Goal: Task Accomplishment & Management: Complete application form

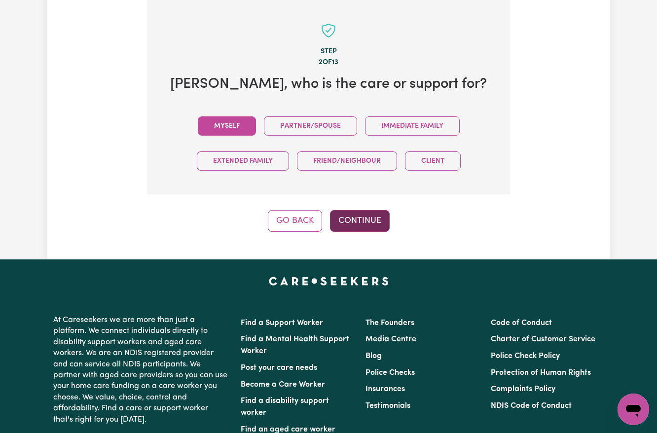
click at [356, 219] on button "Continue" at bounding box center [360, 221] width 60 height 22
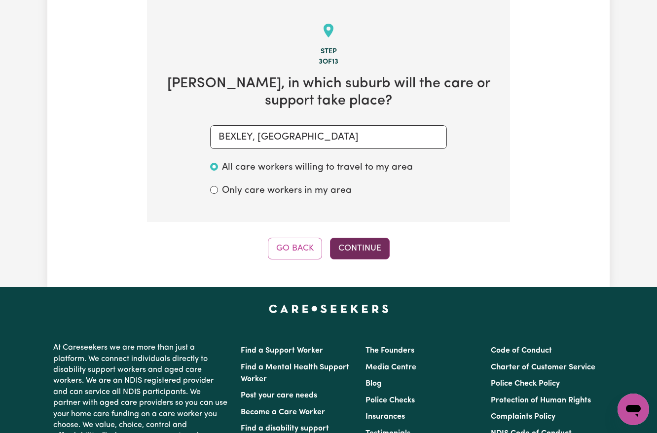
click at [353, 247] on button "Continue" at bounding box center [360, 249] width 60 height 22
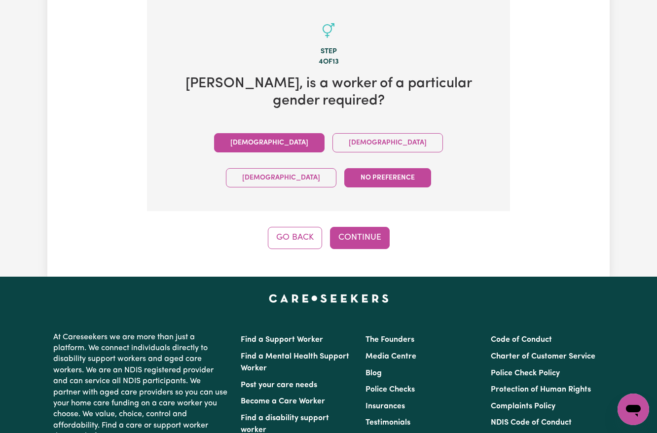
click at [214, 144] on button "Male" at bounding box center [269, 142] width 111 height 19
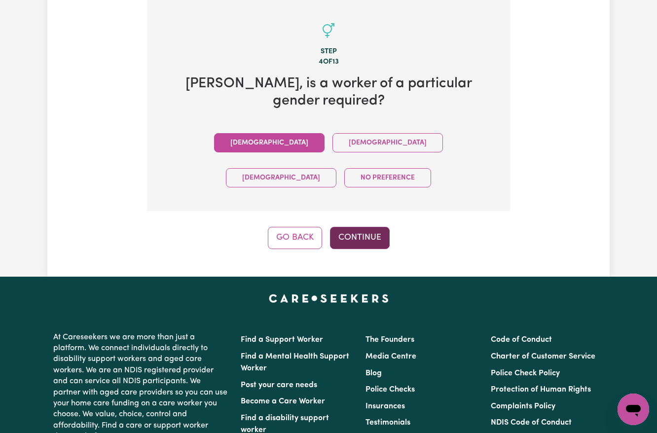
click at [360, 227] on button "Continue" at bounding box center [360, 238] width 60 height 22
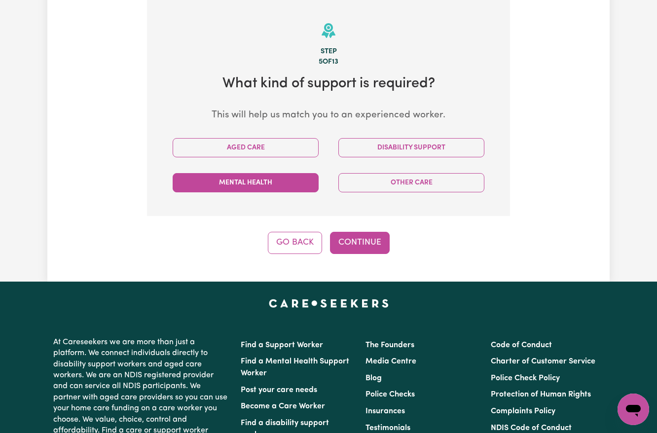
click at [247, 184] on button "Mental Health" at bounding box center [246, 182] width 146 height 19
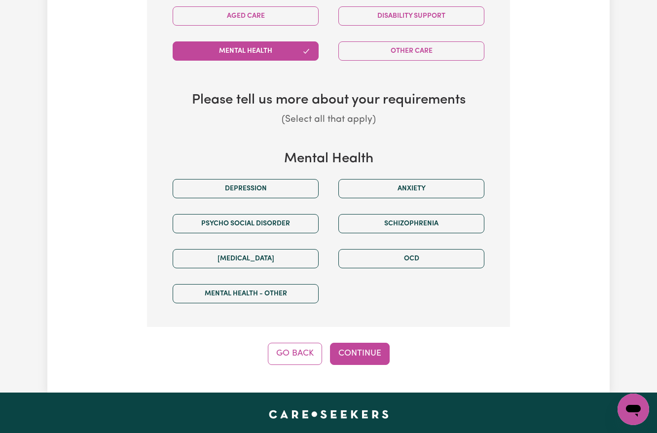
scroll to position [418, 0]
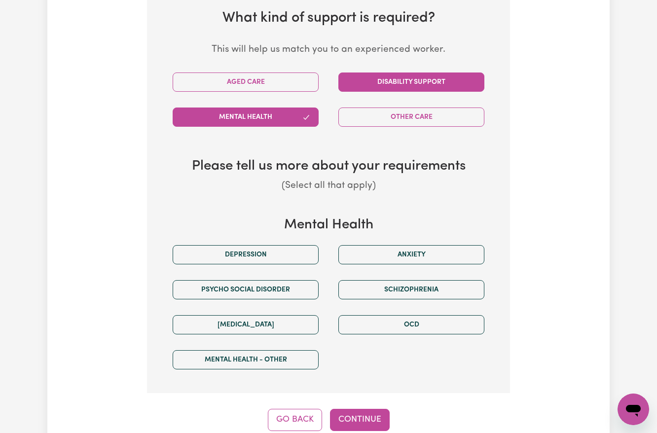
click at [407, 91] on button "Disability Support" at bounding box center [412, 82] width 146 height 19
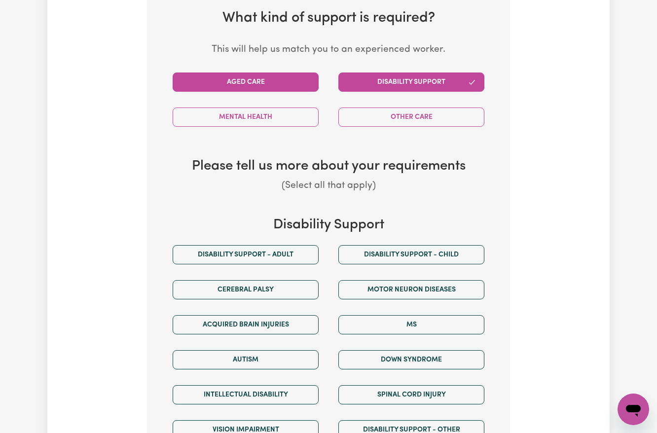
click at [285, 88] on button "Aged Care" at bounding box center [246, 82] width 146 height 19
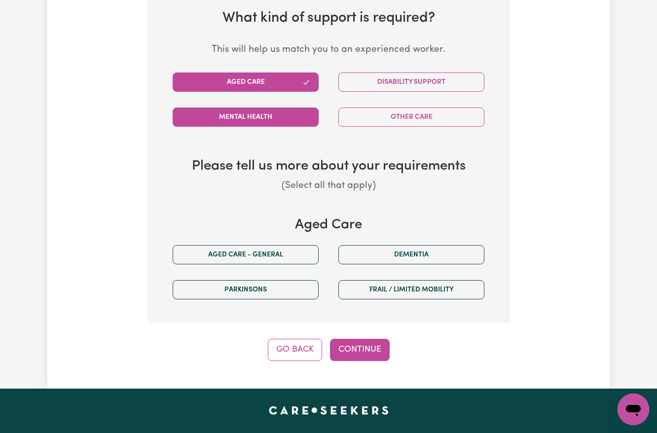
click at [235, 115] on button "Mental Health" at bounding box center [246, 117] width 146 height 19
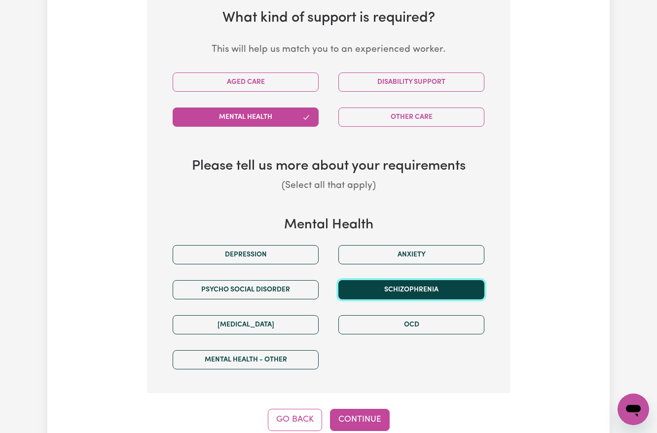
click at [399, 297] on button "Schizophrenia" at bounding box center [412, 289] width 146 height 19
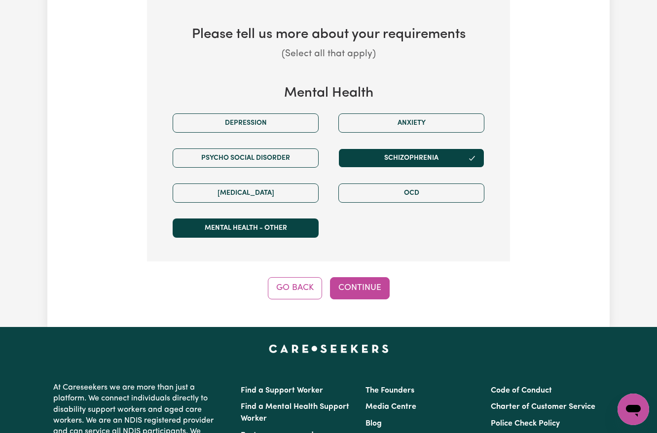
drag, startPoint x: 223, startPoint y: 218, endPoint x: 222, endPoint y: 235, distance: 17.3
click at [223, 228] on div "Mental Health - Other" at bounding box center [246, 228] width 166 height 35
click at [222, 236] on button "Mental Health - Other" at bounding box center [246, 228] width 146 height 19
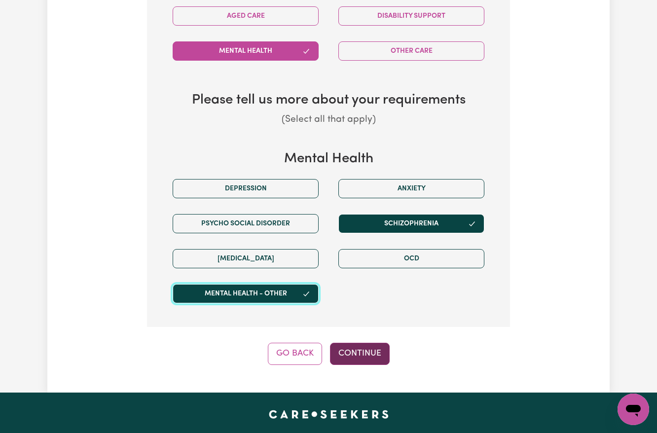
scroll to position [418, 0]
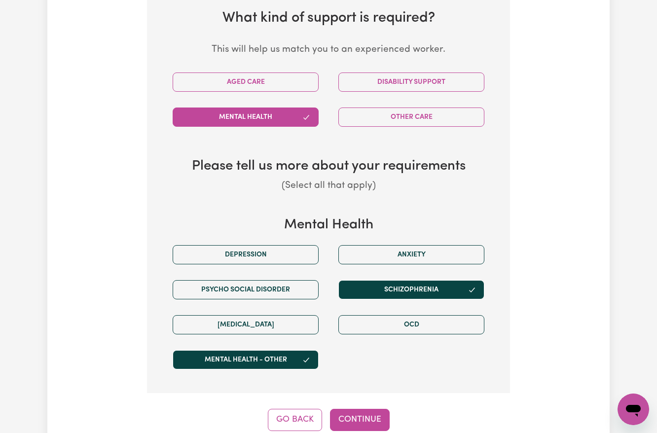
click at [263, 100] on div "Aged Care" at bounding box center [246, 82] width 166 height 35
click at [268, 85] on button "Aged Care" at bounding box center [246, 82] width 146 height 19
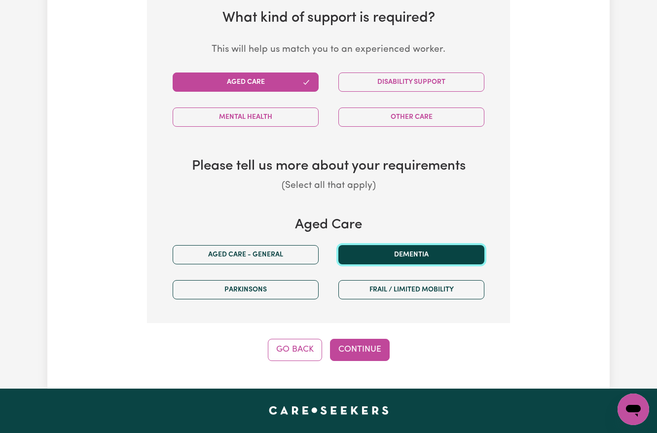
click at [385, 261] on button "Dementia" at bounding box center [412, 254] width 146 height 19
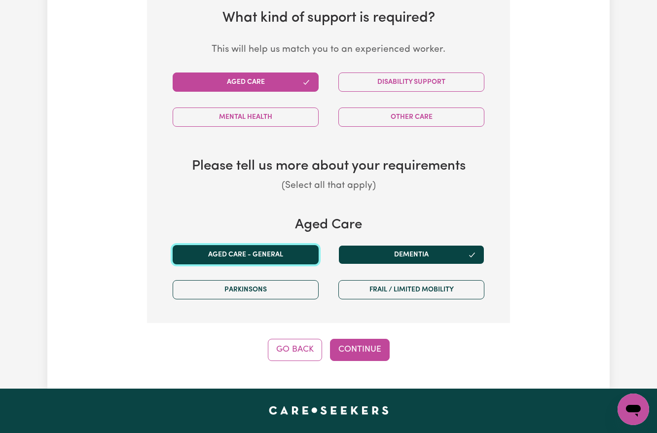
click at [258, 251] on button "Aged care - General" at bounding box center [246, 254] width 146 height 19
drag, startPoint x: 359, startPoint y: 343, endPoint x: 370, endPoint y: 345, distance: 10.6
click at [360, 344] on button "Continue" at bounding box center [360, 350] width 60 height 22
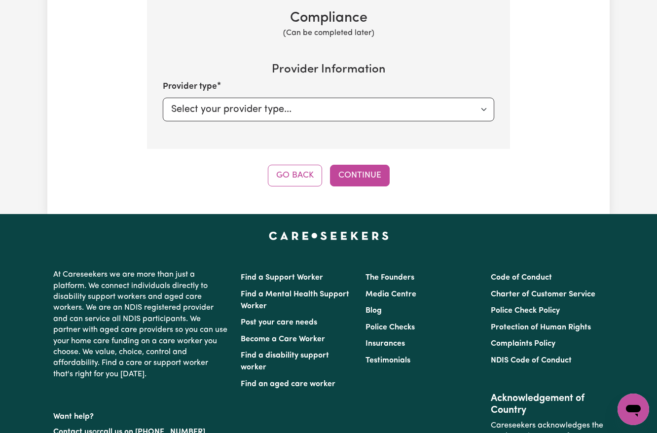
scroll to position [352, 0]
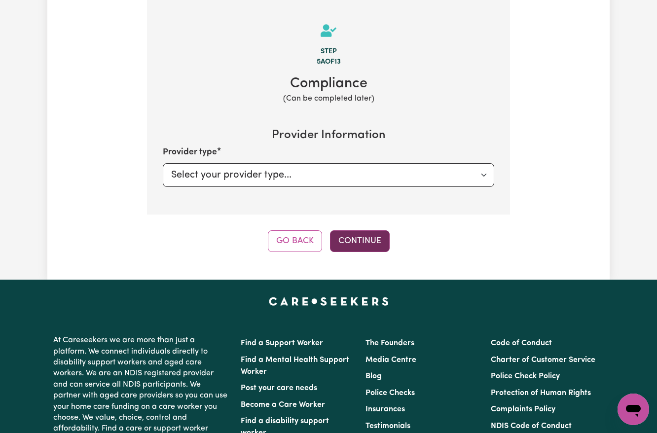
click at [374, 236] on button "Continue" at bounding box center [360, 241] width 60 height 22
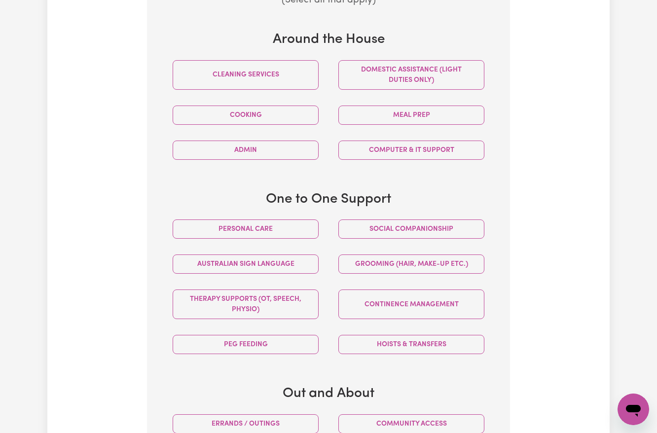
scroll to position [549, 0]
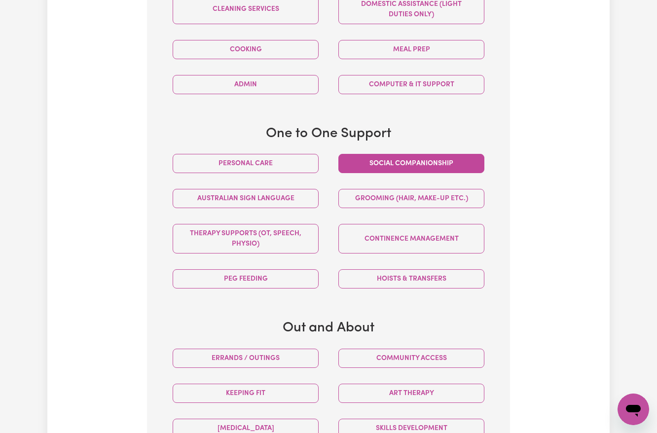
click at [354, 167] on button "Social companionship" at bounding box center [412, 163] width 146 height 19
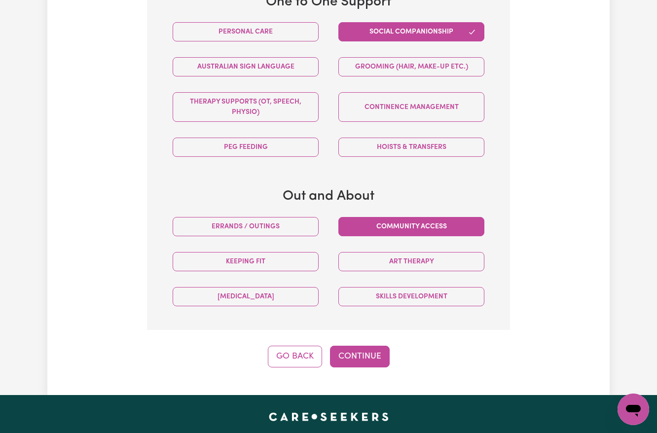
click at [387, 231] on button "Community access" at bounding box center [412, 226] width 146 height 19
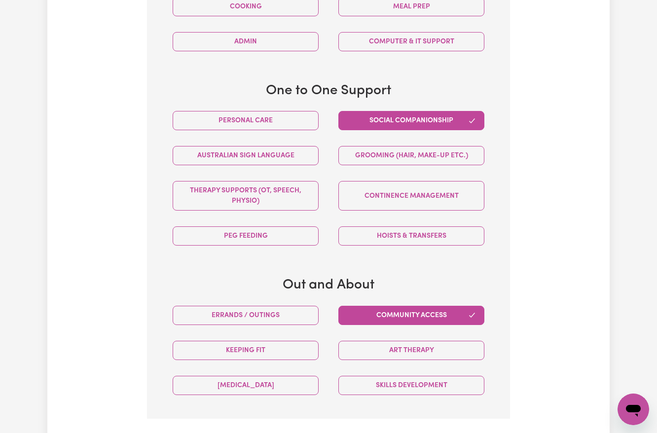
scroll to position [790, 0]
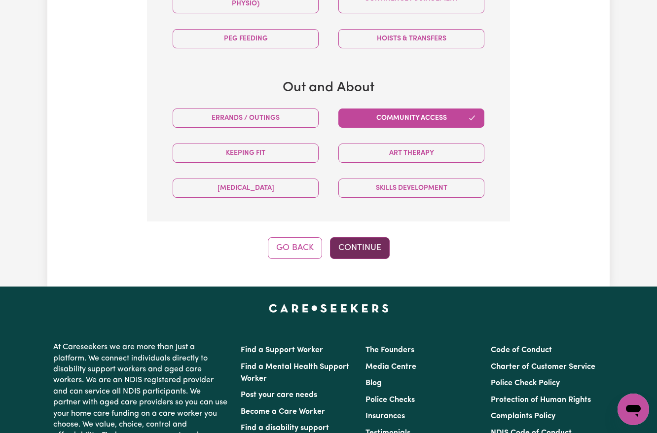
click at [355, 255] on button "Continue" at bounding box center [360, 248] width 60 height 22
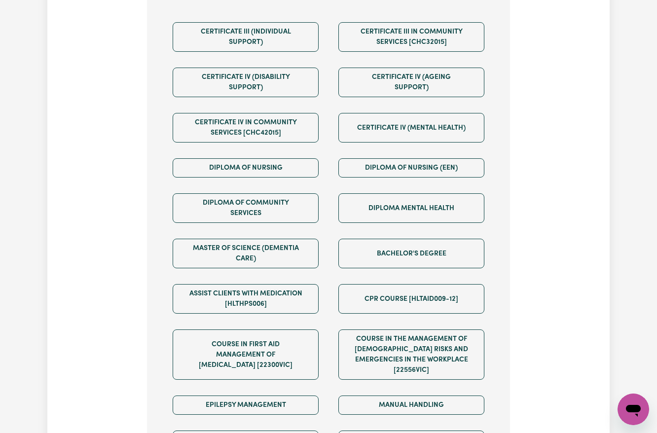
scroll to position [615, 0]
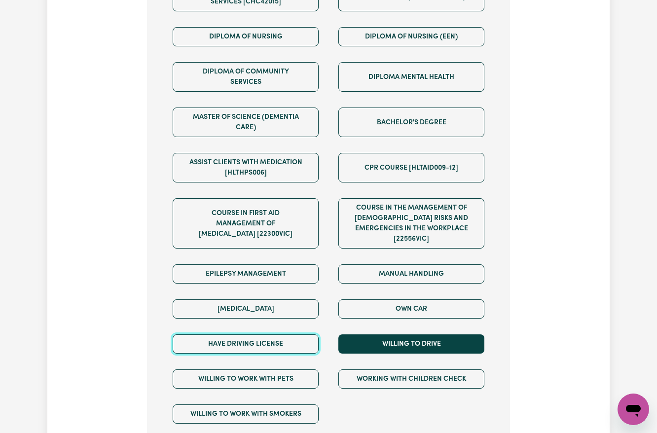
drag, startPoint x: 237, startPoint y: 346, endPoint x: 395, endPoint y: 345, distance: 158.4
click at [240, 347] on button "Have driving license" at bounding box center [246, 344] width 146 height 19
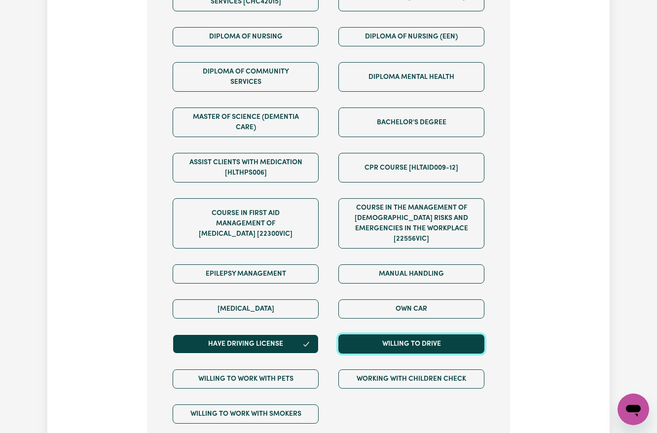
click at [396, 345] on button "Willing to drive" at bounding box center [412, 344] width 146 height 19
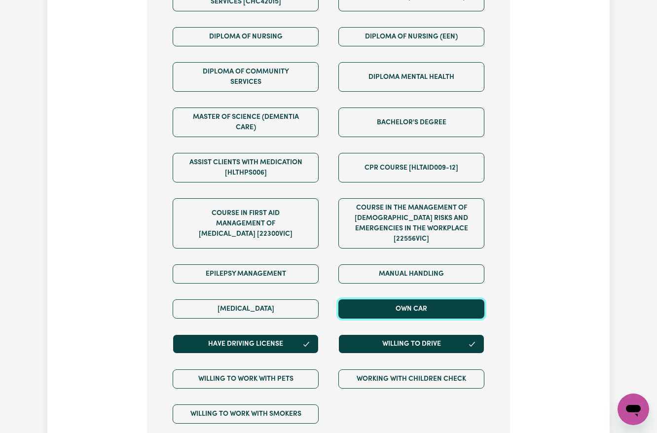
click at [406, 317] on button "Own Car" at bounding box center [412, 309] width 146 height 19
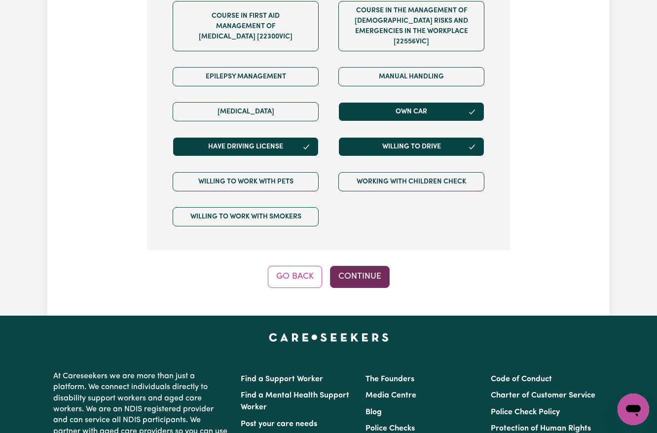
click at [372, 272] on button "Continue" at bounding box center [360, 277] width 60 height 22
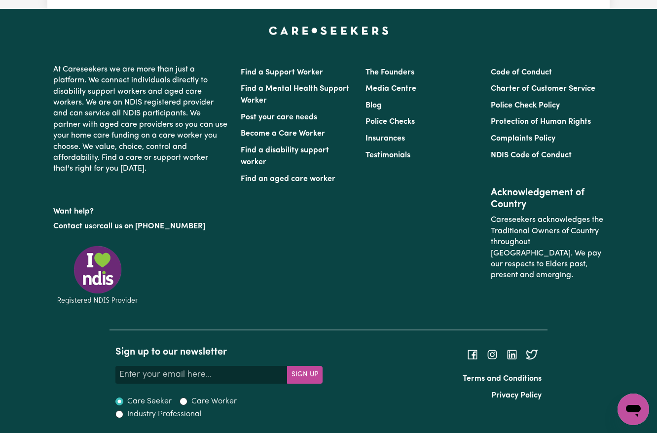
scroll to position [352, 0]
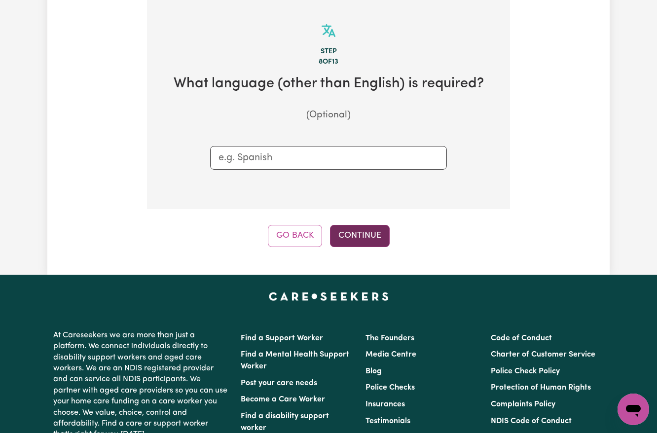
click at [355, 229] on button "Continue" at bounding box center [360, 236] width 60 height 22
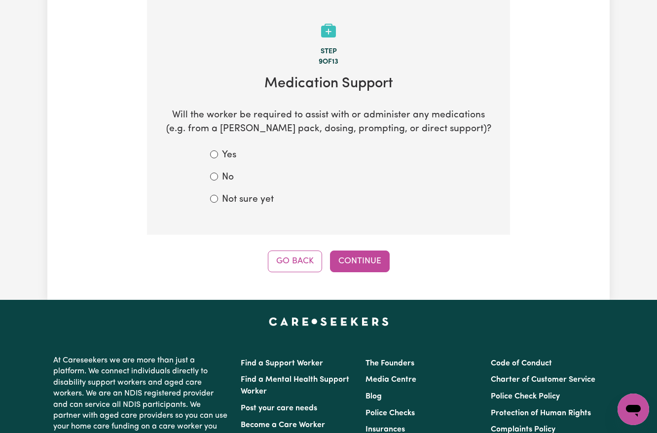
click at [239, 201] on label "Not sure yet" at bounding box center [248, 200] width 52 height 14
click at [218, 201] on input "Not sure yet" at bounding box center [214, 199] width 8 height 8
radio input "true"
click at [363, 258] on button "Continue" at bounding box center [360, 262] width 60 height 22
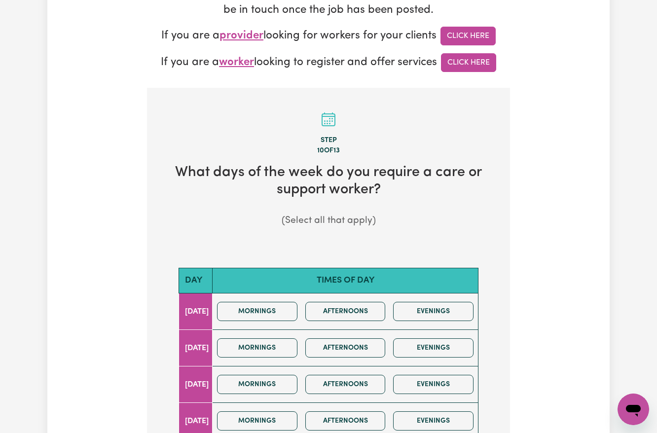
scroll to position [460, 0]
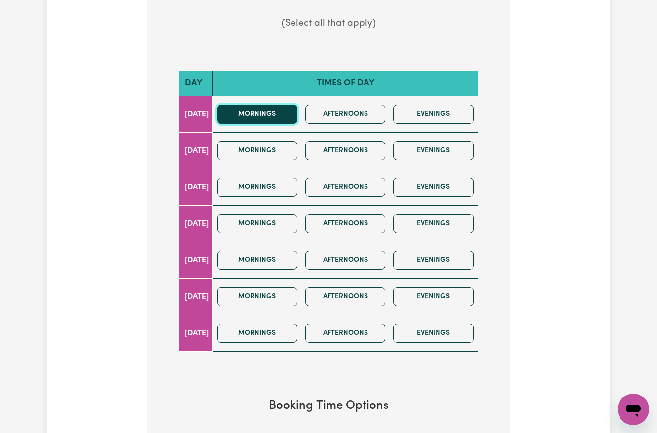
drag, startPoint x: 285, startPoint y: 114, endPoint x: 356, endPoint y: 114, distance: 70.6
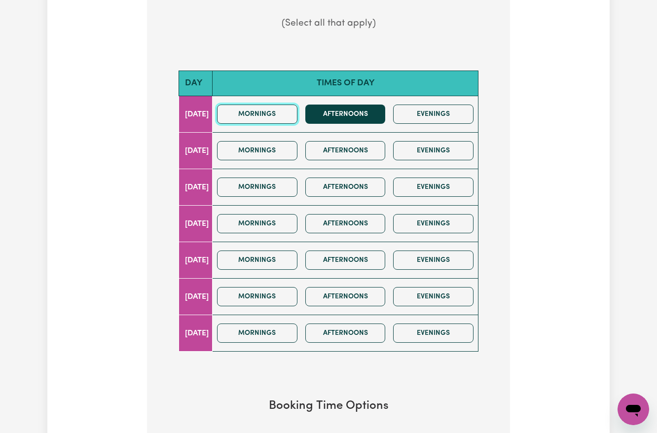
click at [285, 114] on button "Mornings" at bounding box center [257, 114] width 80 height 19
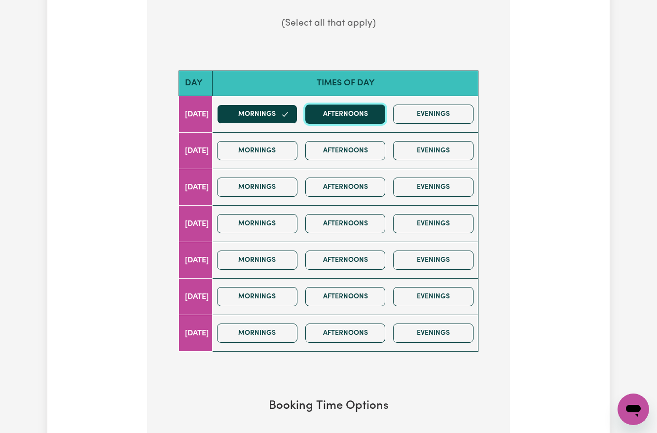
drag, startPoint x: 356, startPoint y: 114, endPoint x: 429, endPoint y: 114, distance: 73.5
click at [357, 114] on button "Afternoons" at bounding box center [345, 114] width 80 height 19
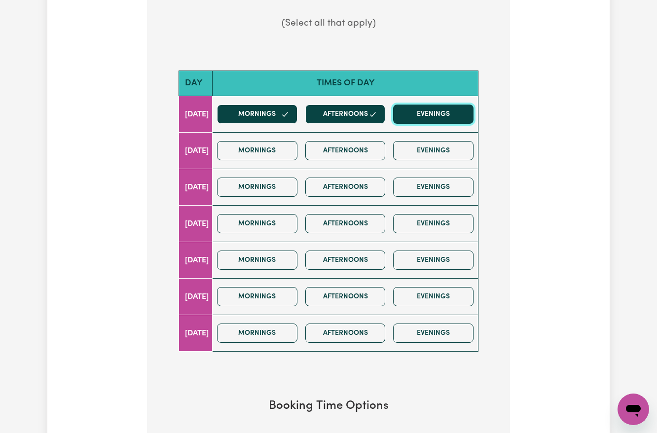
click at [430, 114] on button "Evenings" at bounding box center [433, 114] width 80 height 19
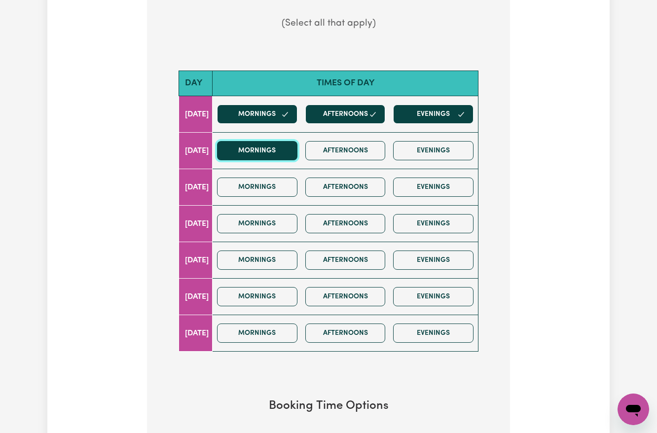
click at [298, 153] on button "Mornings" at bounding box center [257, 150] width 80 height 19
click at [343, 153] on button "Afternoons" at bounding box center [345, 150] width 80 height 19
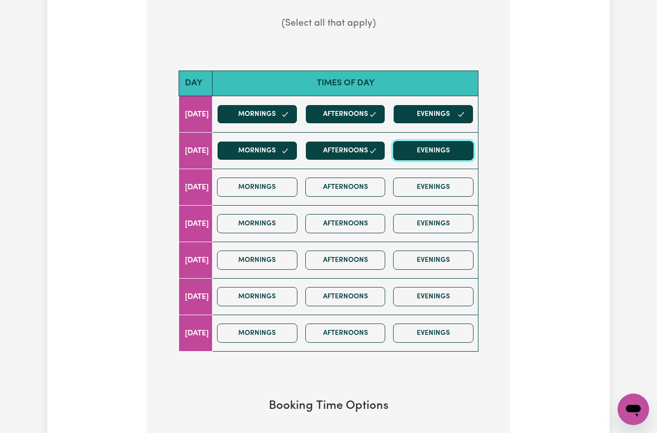
click at [413, 153] on button "Evenings" at bounding box center [433, 150] width 80 height 19
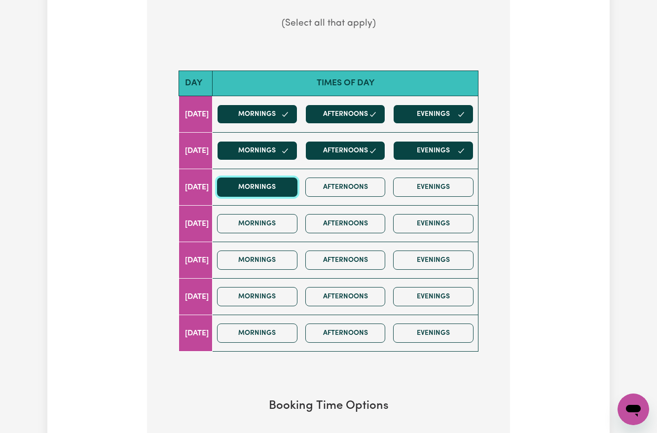
click at [271, 188] on button "Mornings" at bounding box center [257, 187] width 80 height 19
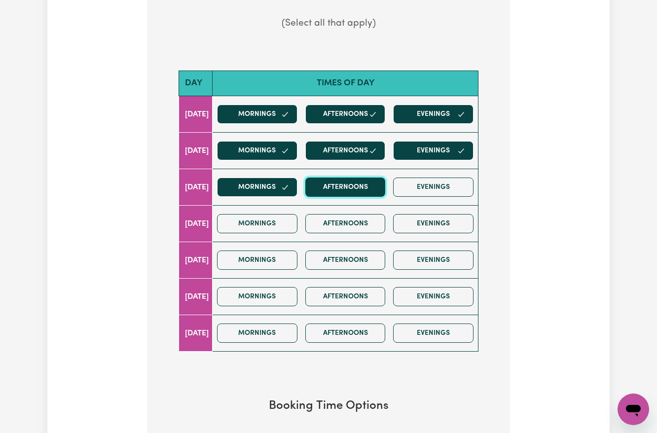
drag, startPoint x: 350, startPoint y: 188, endPoint x: 415, endPoint y: 188, distance: 64.7
click at [352, 188] on button "Afternoons" at bounding box center [345, 187] width 80 height 19
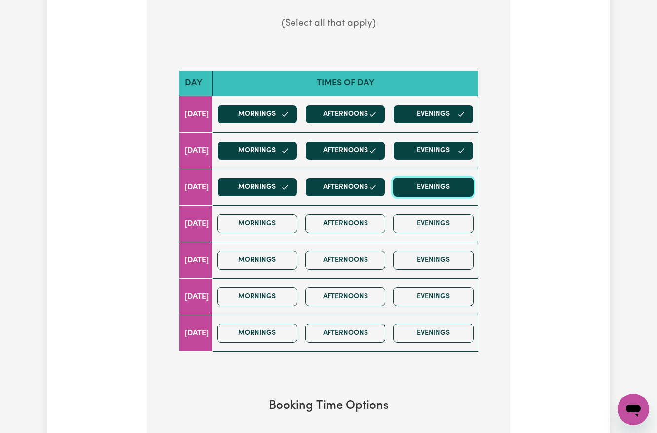
click at [417, 189] on button "Evenings" at bounding box center [433, 187] width 80 height 19
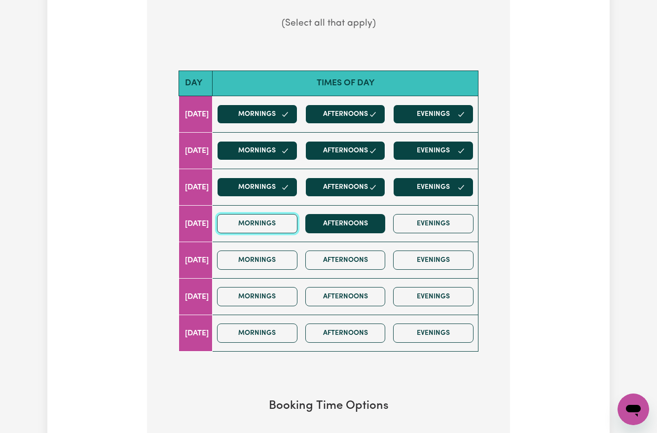
drag, startPoint x: 245, startPoint y: 228, endPoint x: 339, endPoint y: 227, distance: 93.8
click at [253, 229] on button "Mornings" at bounding box center [257, 223] width 80 height 19
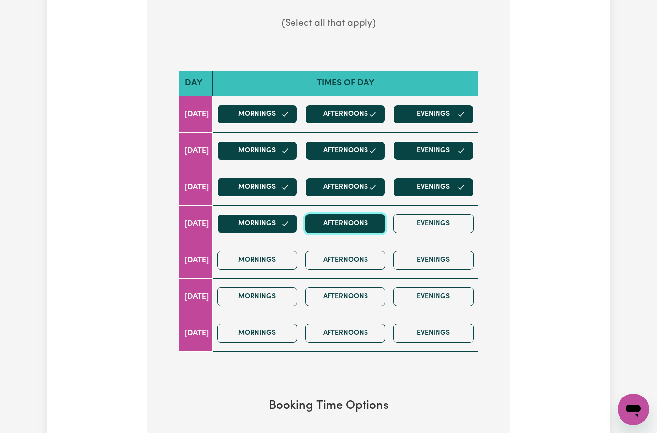
drag, startPoint x: 354, startPoint y: 227, endPoint x: 420, endPoint y: 227, distance: 66.1
click at [357, 227] on button "Afternoons" at bounding box center [345, 223] width 80 height 19
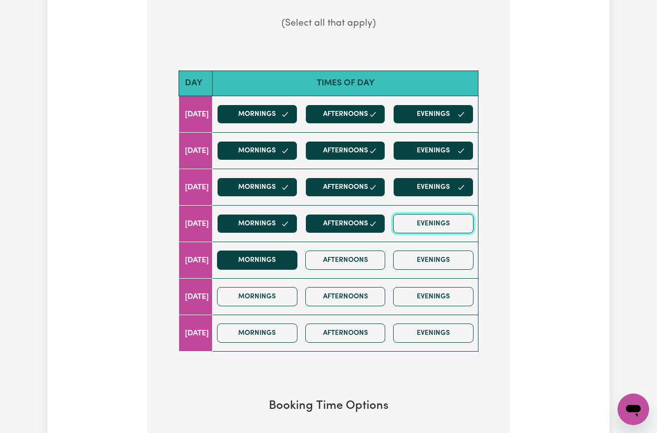
drag, startPoint x: 420, startPoint y: 227, endPoint x: 300, endPoint y: 267, distance: 126.7
click at [421, 228] on button "Evenings" at bounding box center [433, 223] width 80 height 19
click at [289, 259] on button "Mornings" at bounding box center [257, 260] width 80 height 19
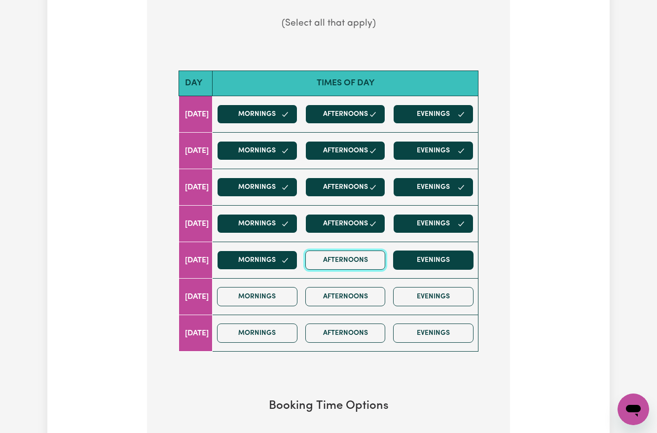
drag, startPoint x: 353, startPoint y: 259, endPoint x: 429, endPoint y: 263, distance: 76.1
click at [354, 259] on button "Afternoons" at bounding box center [345, 260] width 80 height 19
click at [431, 263] on button "Evenings" at bounding box center [433, 260] width 80 height 19
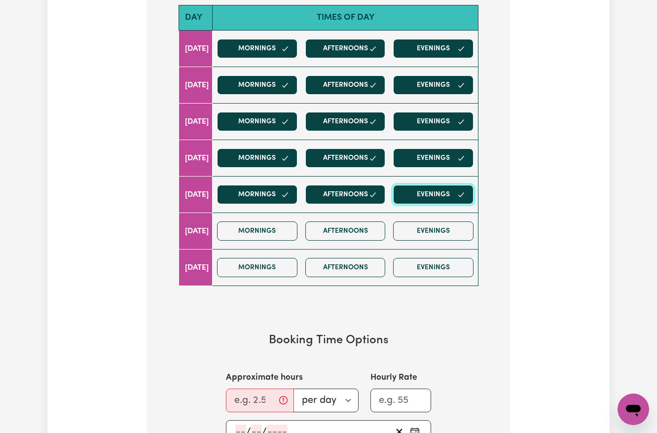
scroll to position [658, 0]
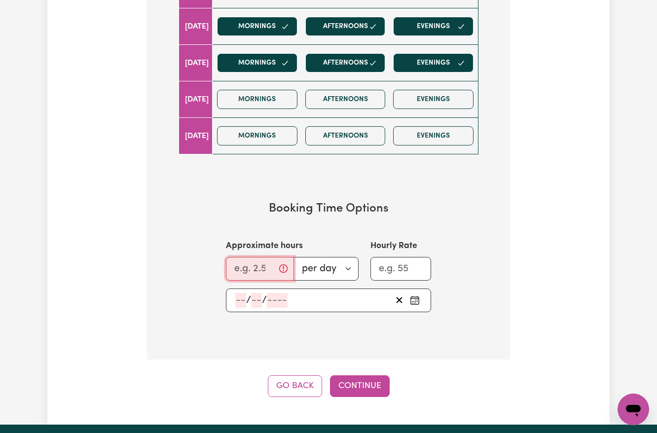
click at [241, 275] on input "Approximate hours" at bounding box center [260, 269] width 68 height 24
type input "8"
click at [241, 308] on div "/ /" at bounding box center [312, 300] width 157 height 15
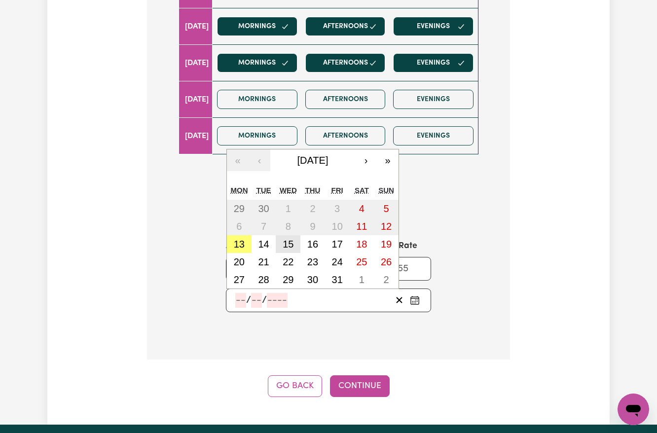
click at [292, 248] on abbr "15" at bounding box center [288, 244] width 11 height 11
type input "2025-10-15"
type input "15"
type input "10"
type input "2025"
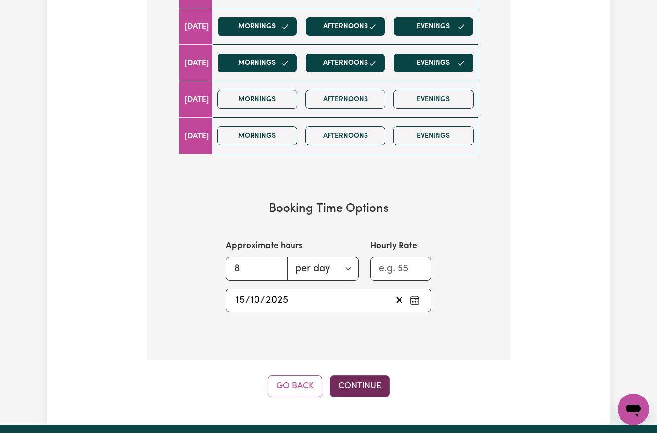
click at [375, 385] on button "Continue" at bounding box center [360, 387] width 60 height 22
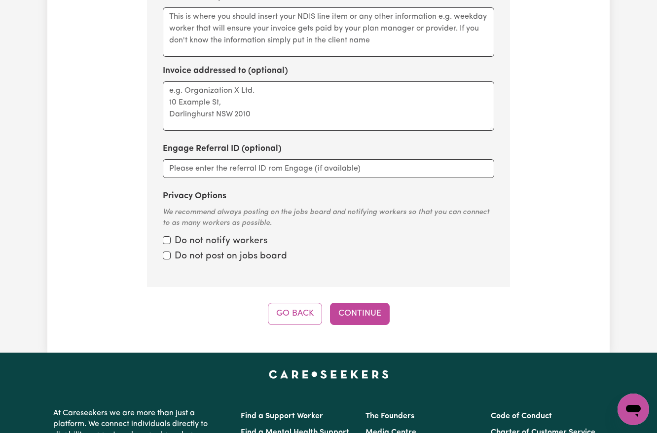
scroll to position [352, 0]
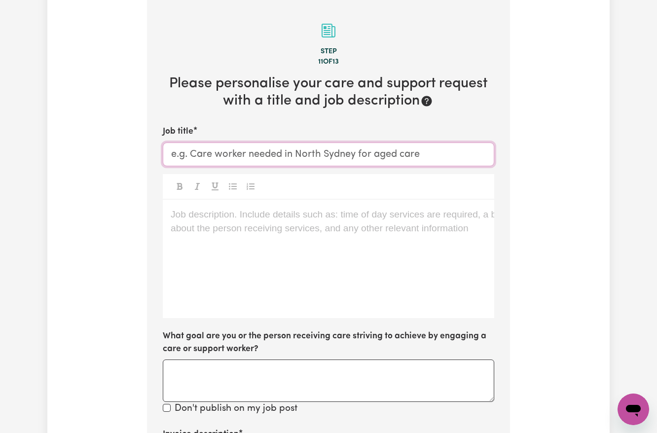
click at [243, 157] on input "Job title" at bounding box center [329, 155] width 332 height 24
paste input "Bexley"
type input "Male Support Worker Needed in Bexley, NSW"
click at [370, 247] on div "Job description. Include details such as: time of day services are required, a …" at bounding box center [329, 259] width 332 height 118
click at [251, 242] on div "Job description. Include details such as: time of day services are required, a …" at bounding box center [329, 259] width 332 height 118
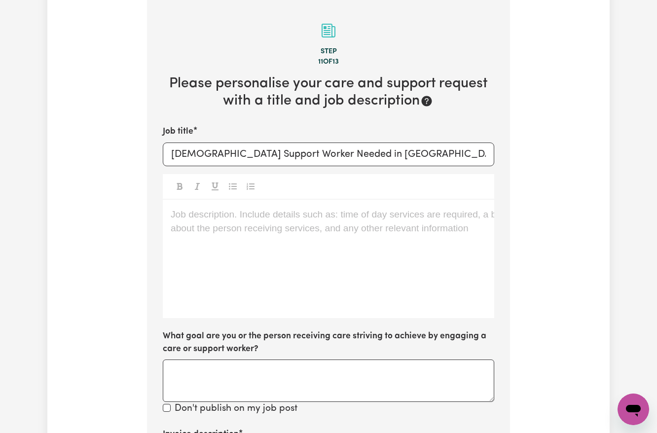
click at [188, 211] on p "Job description. Include details such as: time of day services are required, a …" at bounding box center [329, 215] width 316 height 14
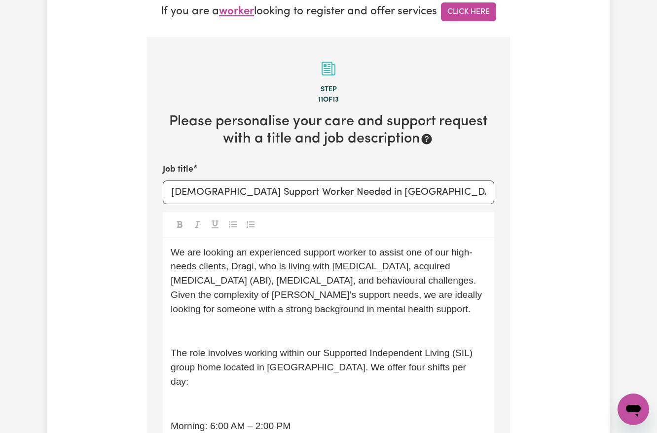
scroll to position [445, 0]
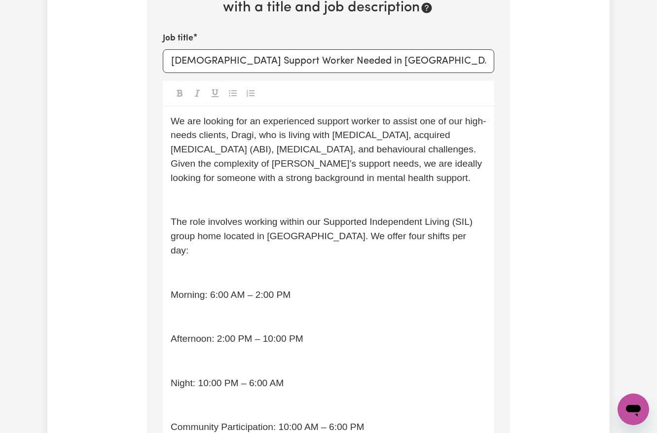
click at [233, 133] on span "We are looking for an experienced support worker to assist one of our high-need…" at bounding box center [329, 149] width 316 height 67
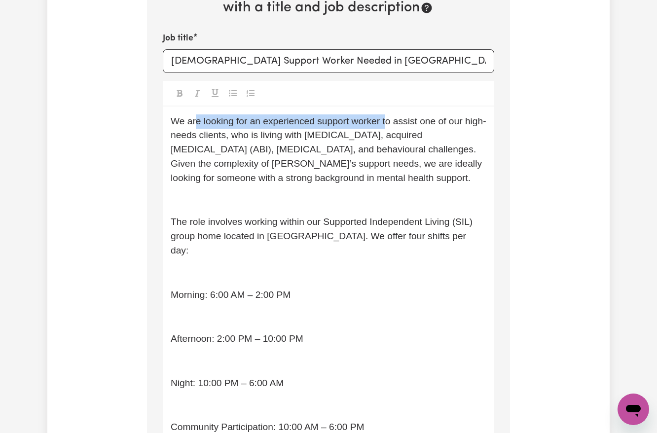
drag, startPoint x: 196, startPoint y: 120, endPoint x: 385, endPoint y: 120, distance: 189.0
click at [385, 120] on span "We are looking for an experienced support worker to assist one of our high-need…" at bounding box center [329, 149] width 316 height 67
click at [381, 135] on span "We are looking for an experienced support worker to assist one of our high-need…" at bounding box center [329, 149] width 316 height 67
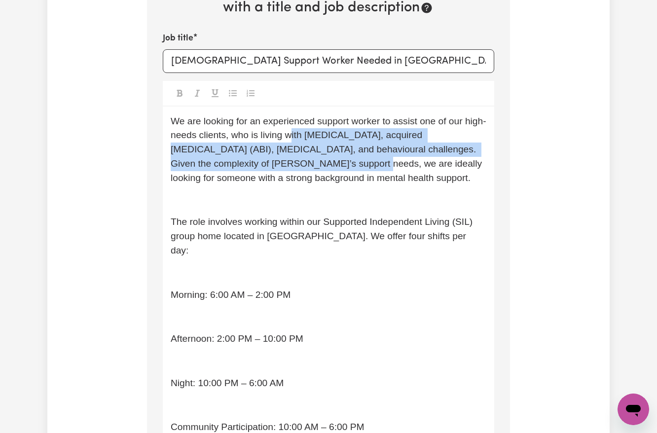
drag, startPoint x: 293, startPoint y: 134, endPoint x: 278, endPoint y: 158, distance: 28.4
click at [278, 158] on span "We are looking for an experienced support worker to assist one of our high-need…" at bounding box center [329, 149] width 316 height 67
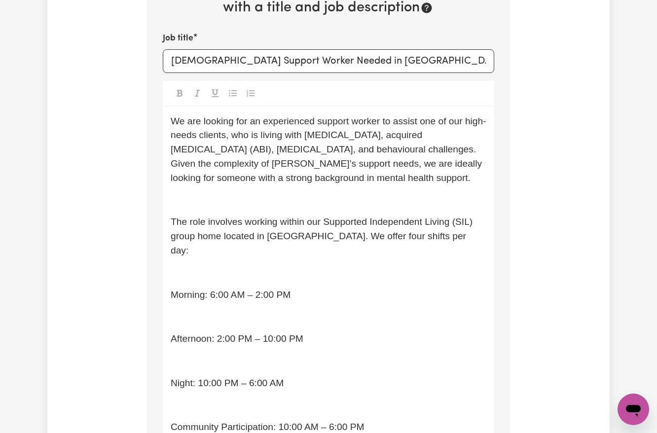
click at [375, 205] on p "﻿" at bounding box center [329, 200] width 316 height 14
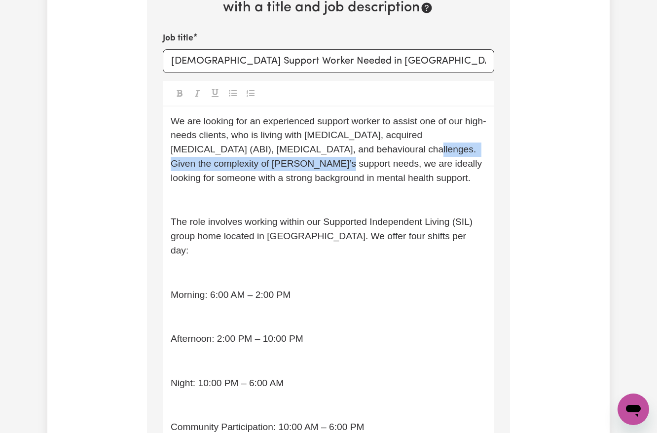
drag, startPoint x: 334, startPoint y: 150, endPoint x: 241, endPoint y: 160, distance: 93.3
click at [241, 160] on span "We are looking for an experienced support worker to assist one of our high-need…" at bounding box center [329, 149] width 316 height 67
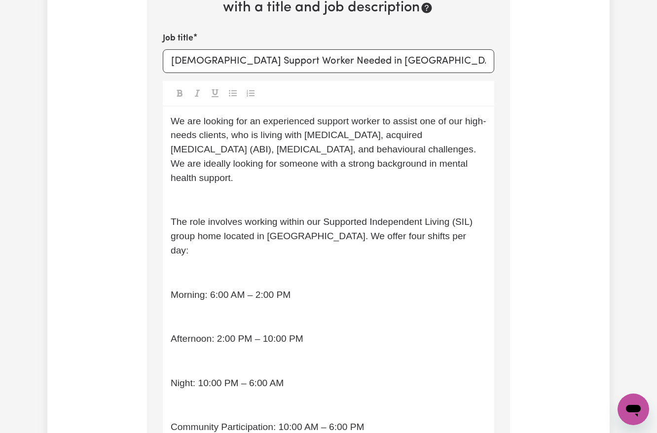
click at [236, 178] on div "We are looking for an experienced support worker to assist one of our high-need…" at bounding box center [329, 279] width 332 height 344
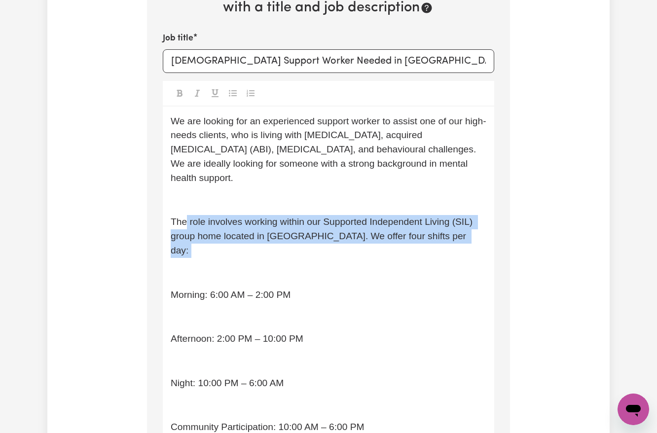
drag, startPoint x: 186, startPoint y: 212, endPoint x: 332, endPoint y: 241, distance: 149.0
click at [326, 241] on div "We are looking for an experienced support worker to assist one of our high-need…" at bounding box center [329, 279] width 332 height 344
click at [332, 266] on p "﻿" at bounding box center [329, 273] width 316 height 14
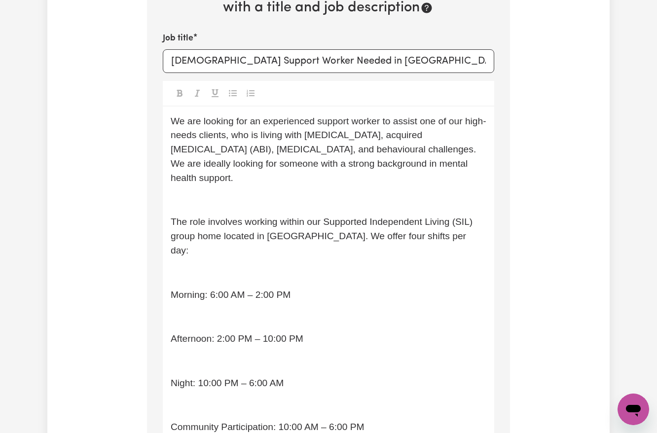
click at [265, 198] on div "We are looking for an experienced support worker to assist one of our high-need…" at bounding box center [329, 279] width 332 height 344
click at [183, 194] on div "We are looking for an experienced support worker to assist one of our high-need…" at bounding box center [329, 279] width 332 height 344
click at [178, 193] on p "﻿" at bounding box center [329, 200] width 316 height 14
click at [172, 217] on span "The role involves working within our Supported Independent Living (SIL) group h…" at bounding box center [323, 236] width 305 height 39
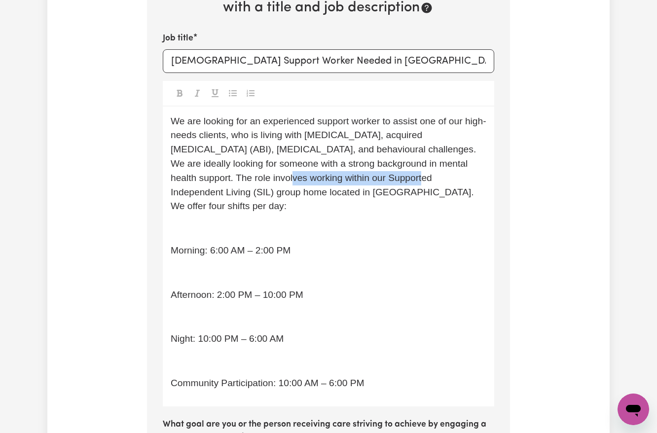
drag, startPoint x: 196, startPoint y: 180, endPoint x: 328, endPoint y: 180, distance: 132.3
click at [328, 180] on span "We are looking for an experienced support worker to assist one of our high-need…" at bounding box center [329, 164] width 316 height 96
click at [380, 244] on p "Morning: 6:00 AM – 2:00 PM" at bounding box center [329, 251] width 316 height 14
click at [195, 194] on span "We are looking for an experienced support worker to assist one of our high-need…" at bounding box center [329, 164] width 316 height 96
click at [206, 192] on span "We are looking for an experienced support worker to assist one of our high-need…" at bounding box center [329, 164] width 316 height 96
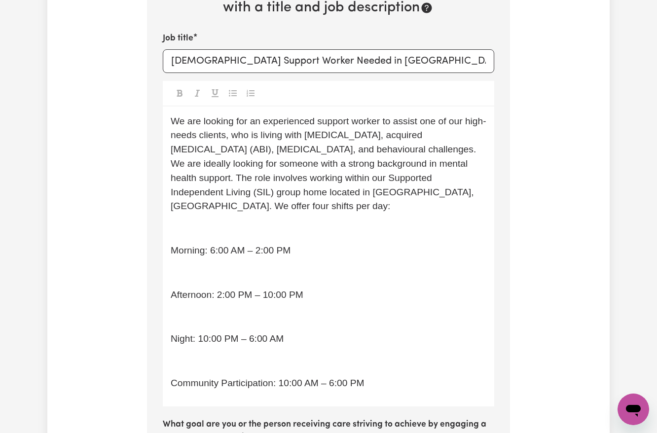
click at [235, 222] on p "﻿" at bounding box center [329, 229] width 316 height 14
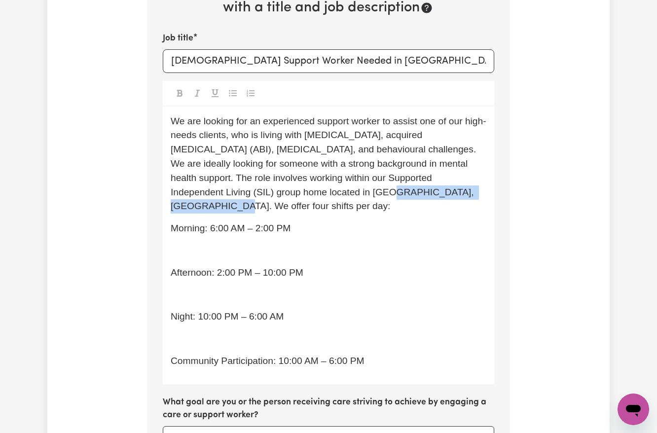
drag, startPoint x: 238, startPoint y: 191, endPoint x: 398, endPoint y: 194, distance: 159.9
click at [398, 194] on p "We are looking for an experienced support worker to assist one of our high-need…" at bounding box center [329, 164] width 316 height 100
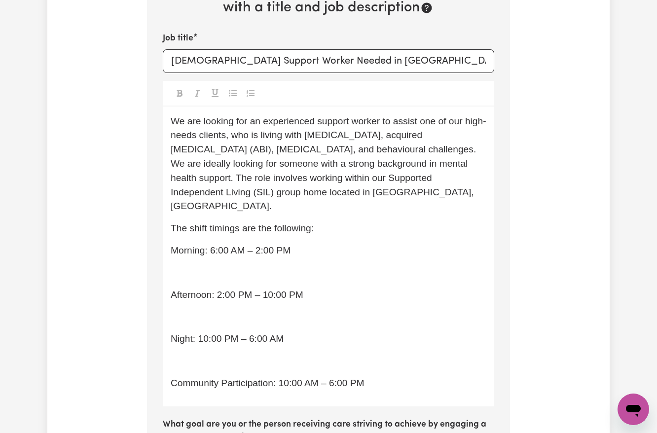
click at [183, 266] on p "﻿" at bounding box center [329, 273] width 316 height 14
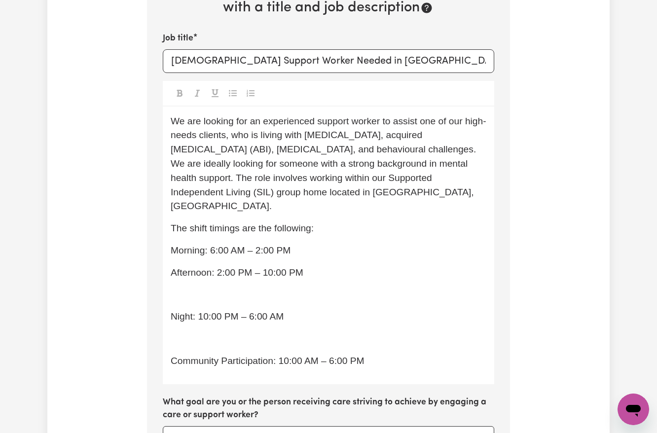
click at [204, 288] on p "﻿" at bounding box center [329, 295] width 316 height 14
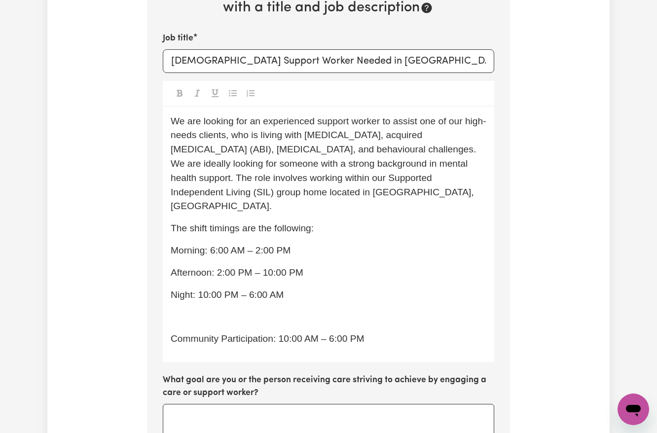
click at [210, 293] on div "We are looking for an experienced support worker to assist one of our high-need…" at bounding box center [329, 235] width 332 height 256
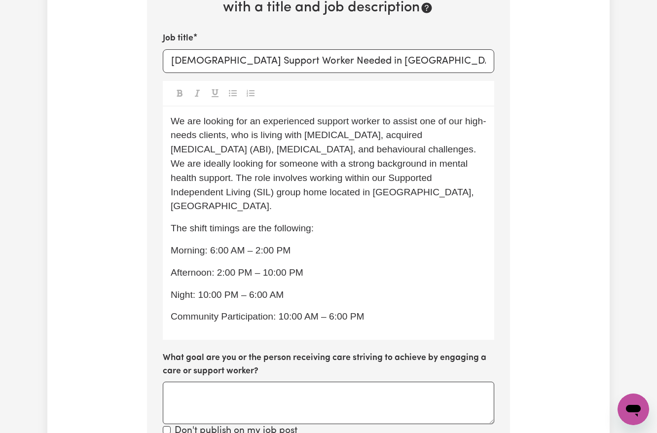
click at [383, 310] on p "Community Participation: 10:00 AM – 6:00 PM" at bounding box center [329, 317] width 316 height 14
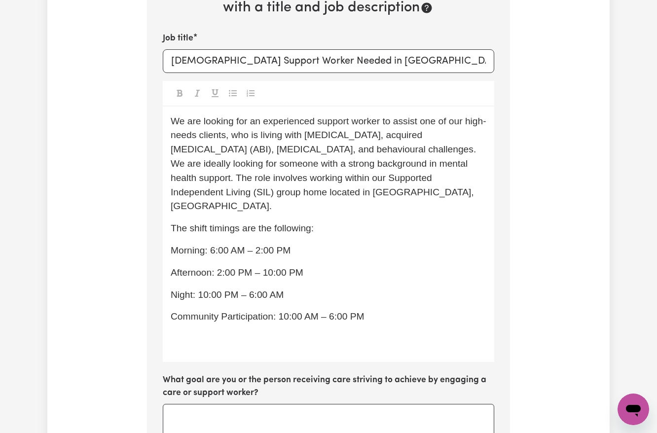
click at [210, 332] on p "﻿" at bounding box center [329, 339] width 316 height 14
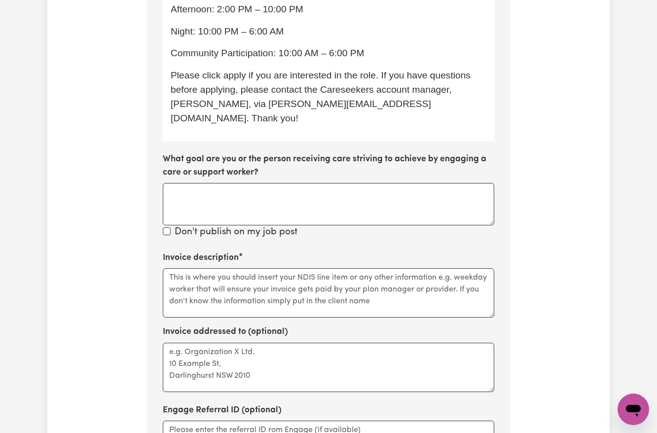
scroll to position [906, 0]
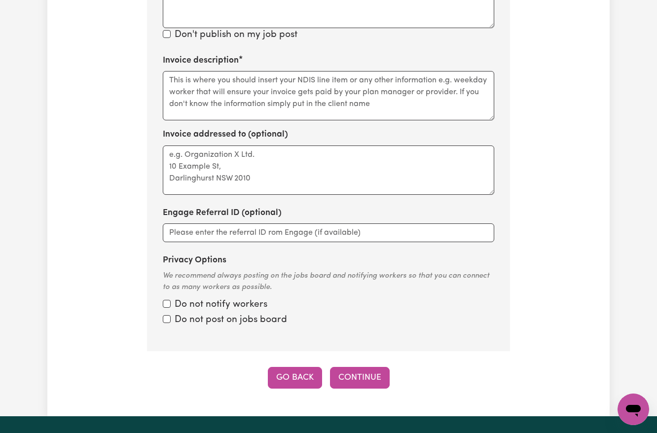
click at [293, 367] on button "Go Back" at bounding box center [295, 378] width 54 height 22
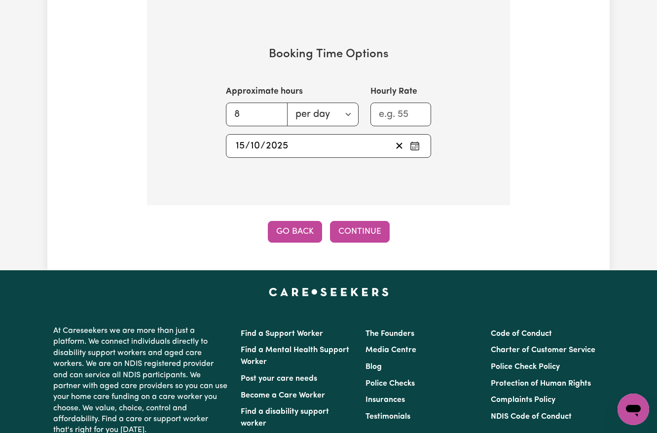
click at [295, 243] on button "Go Back" at bounding box center [295, 232] width 54 height 22
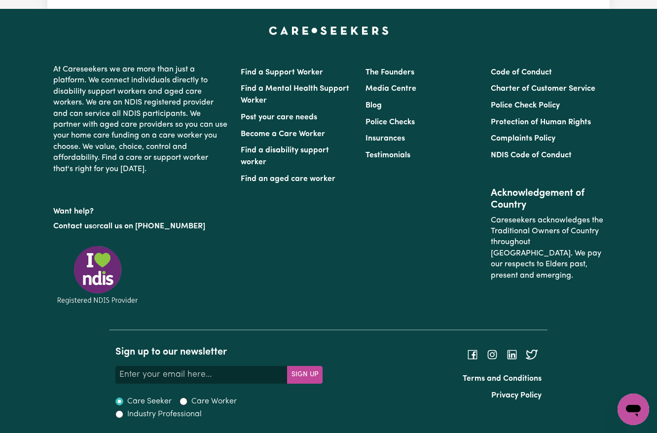
scroll to position [352, 0]
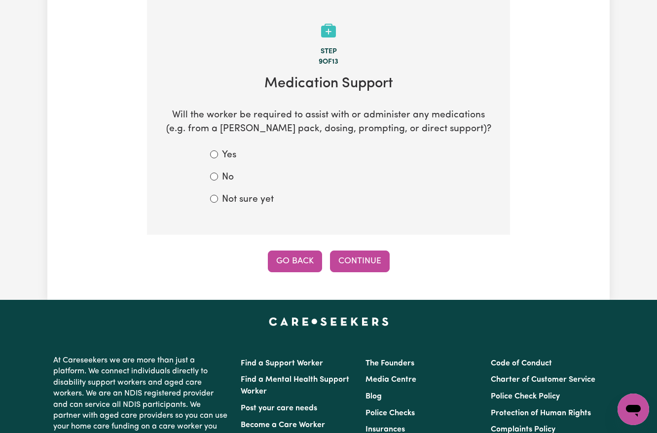
click at [279, 255] on button "Go Back" at bounding box center [295, 262] width 54 height 22
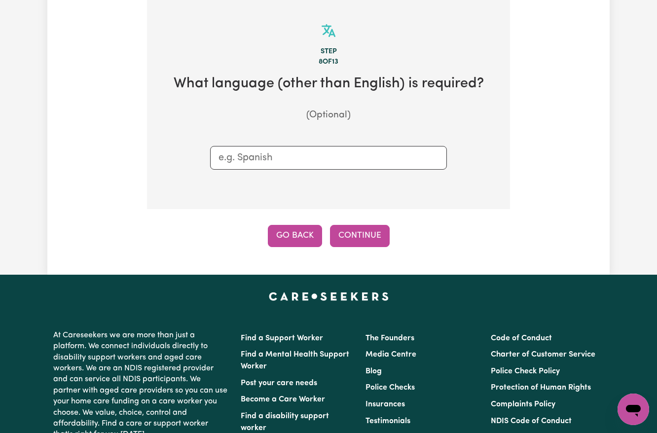
click at [295, 238] on button "Go Back" at bounding box center [295, 236] width 54 height 22
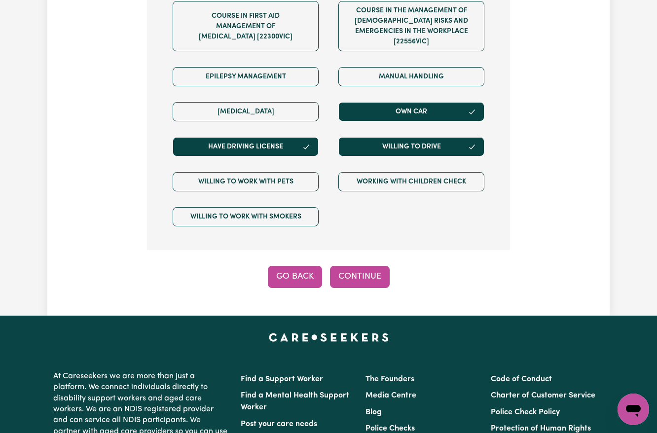
click at [289, 286] on button "Go Back" at bounding box center [295, 277] width 54 height 22
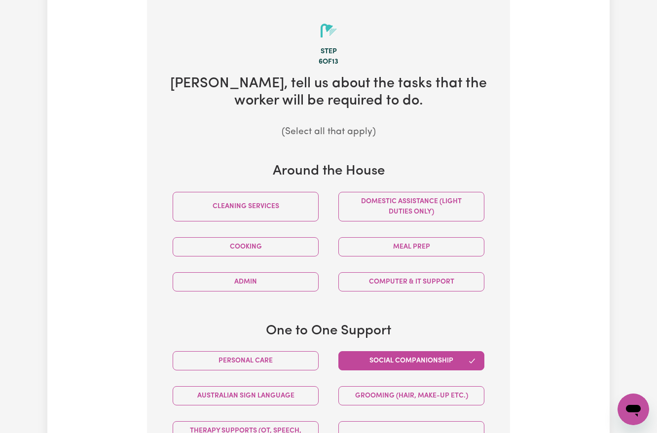
scroll to position [484, 0]
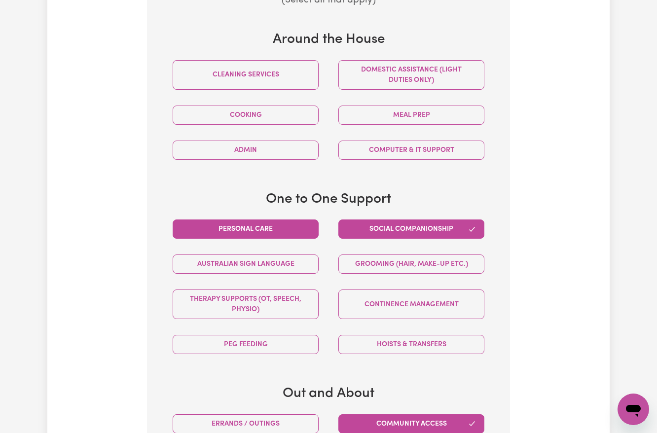
click at [234, 230] on button "Personal care" at bounding box center [246, 229] width 146 height 19
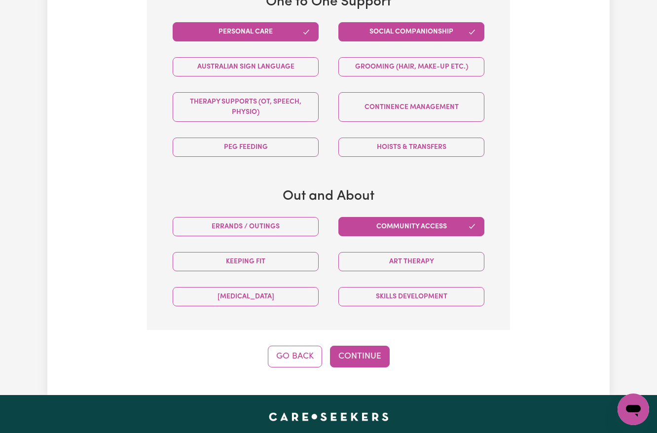
scroll to position [944, 0]
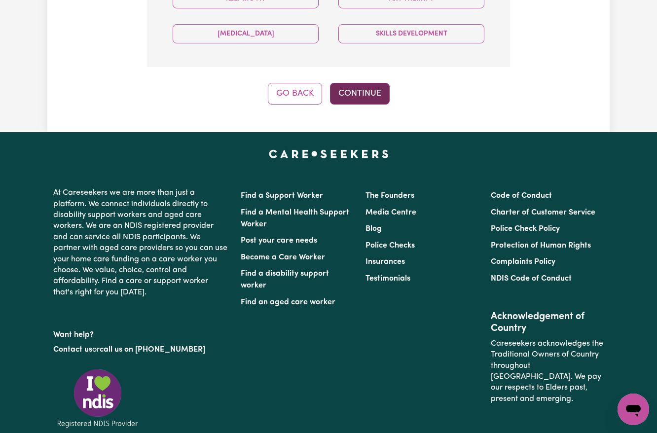
click at [352, 102] on button "Continue" at bounding box center [360, 94] width 60 height 22
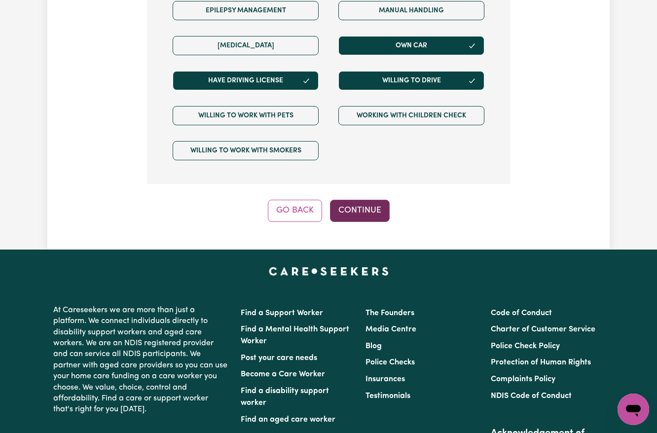
click at [356, 210] on button "Continue" at bounding box center [360, 211] width 60 height 22
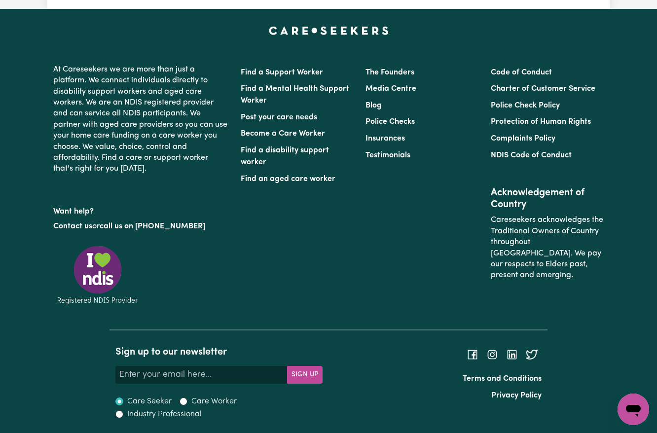
scroll to position [352, 0]
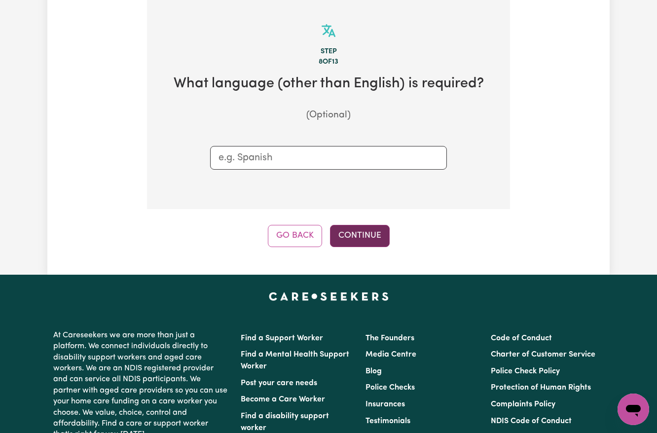
drag, startPoint x: 393, startPoint y: 238, endPoint x: 374, endPoint y: 243, distance: 20.0
click at [389, 240] on div "Go Back Continue" at bounding box center [328, 236] width 363 height 22
click at [374, 243] on button "Continue" at bounding box center [360, 236] width 60 height 22
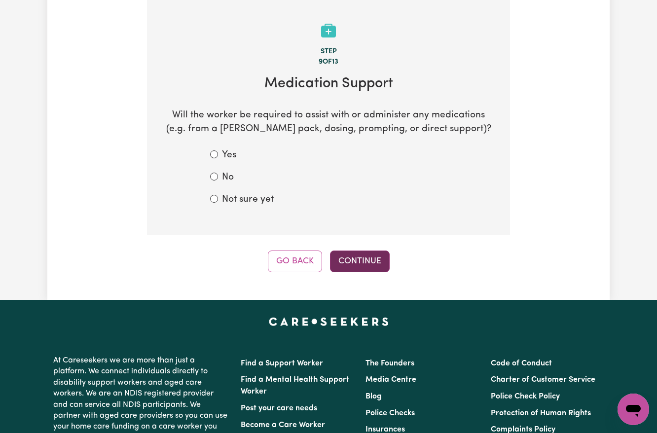
click at [372, 257] on button "Continue" at bounding box center [360, 262] width 60 height 22
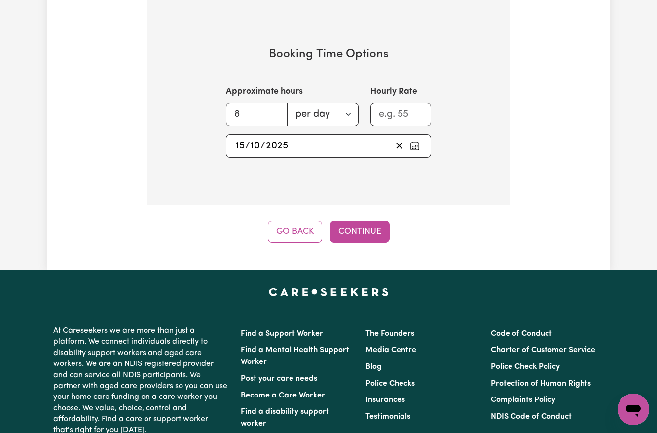
click at [293, 235] on button "Go Back" at bounding box center [295, 232] width 54 height 22
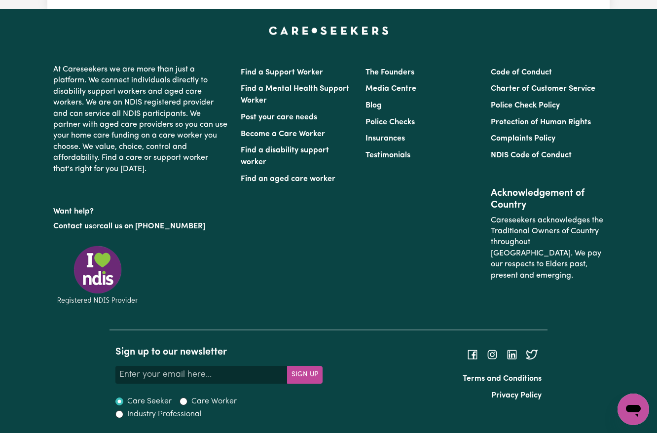
scroll to position [352, 0]
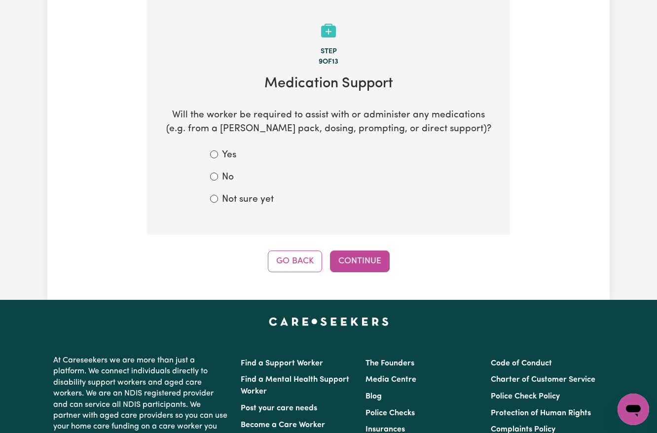
drag, startPoint x: 228, startPoint y: 201, endPoint x: 288, endPoint y: 217, distance: 62.2
click at [229, 202] on label "Not sure yet" at bounding box center [248, 200] width 52 height 14
click at [218, 202] on input "Not sure yet" at bounding box center [214, 199] width 8 height 8
radio input "true"
click at [370, 256] on button "Continue" at bounding box center [360, 262] width 60 height 22
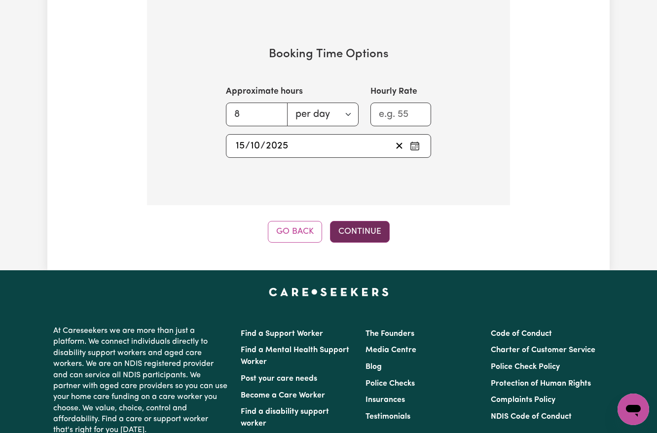
click at [357, 239] on button "Continue" at bounding box center [360, 232] width 60 height 22
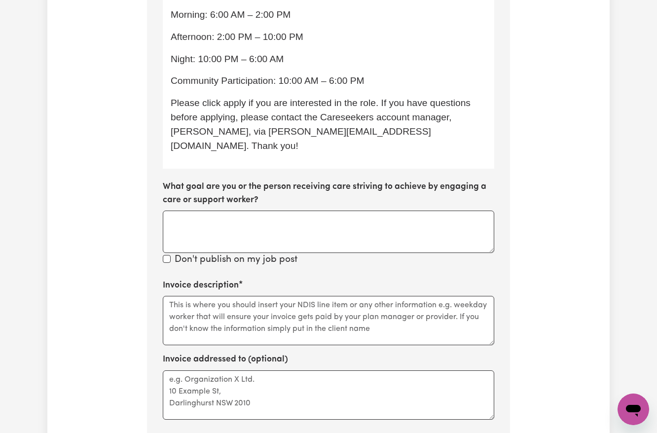
scroll to position [812, 0]
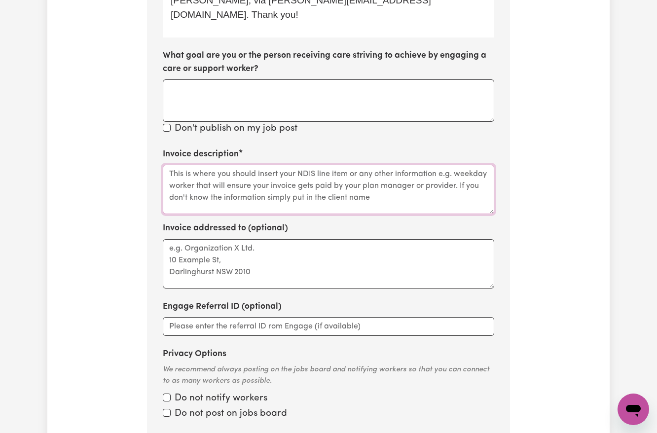
click at [216, 180] on textarea "Invoice description" at bounding box center [329, 189] width 332 height 49
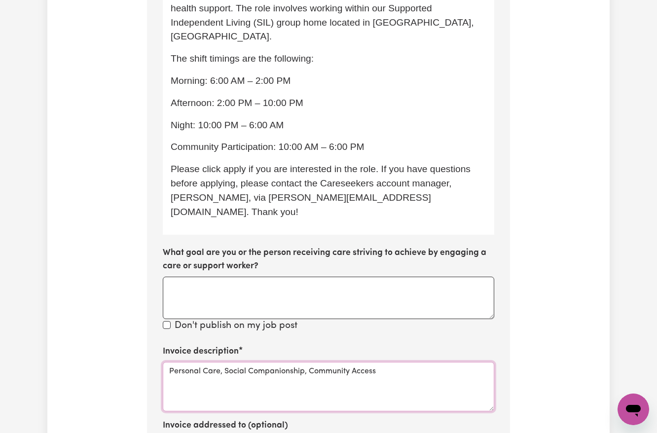
scroll to position [484, 0]
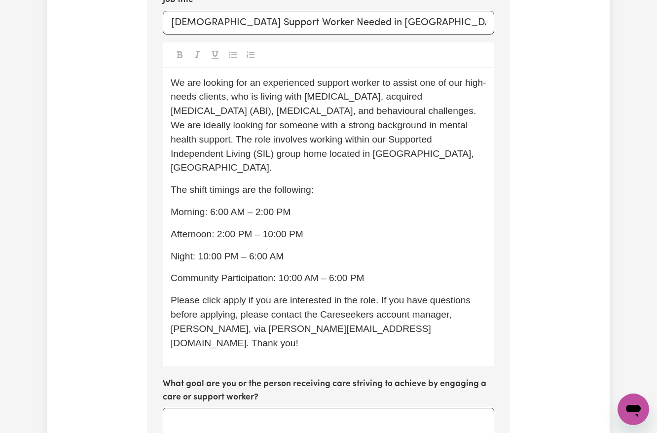
type textarea "Personal Care, Social Companionship, Community Access"
click at [387, 271] on p "Community Participation: 10:00 AM – 6:00 PM" at bounding box center [329, 278] width 316 height 14
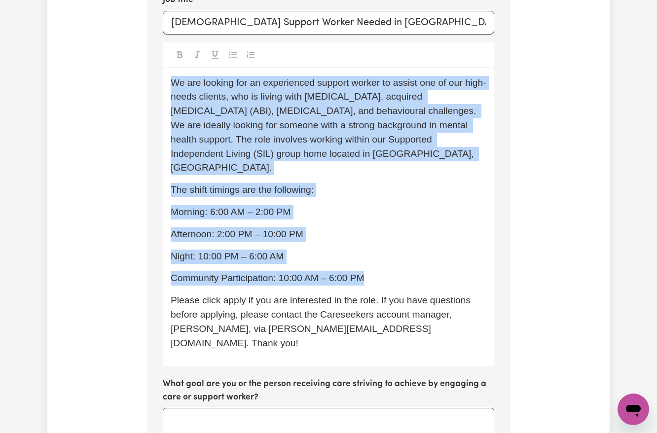
drag, startPoint x: 379, startPoint y: 265, endPoint x: 152, endPoint y: 83, distance: 291.0
click at [152, 83] on section "Step 11 of 13 Please personalise your care and support request with a title and…" at bounding box center [328, 320] width 363 height 907
click at [267, 271] on p "Community Participation: 10:00 AM – 6:00 PM" at bounding box center [329, 278] width 316 height 14
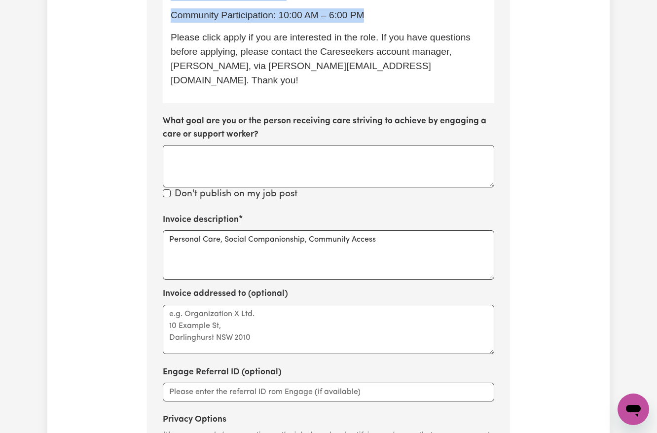
scroll to position [944, 0]
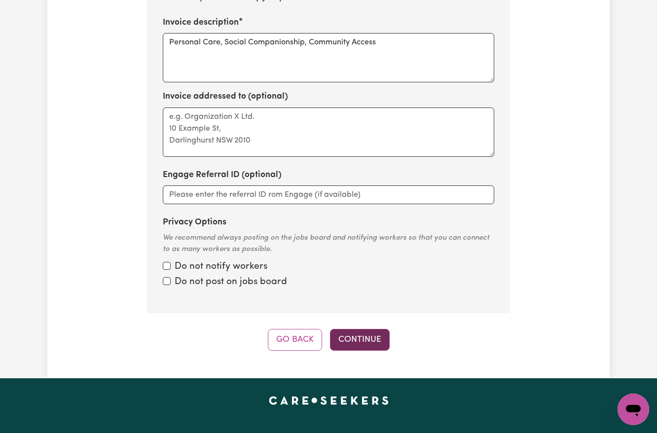
click at [346, 329] on button "Continue" at bounding box center [360, 340] width 60 height 22
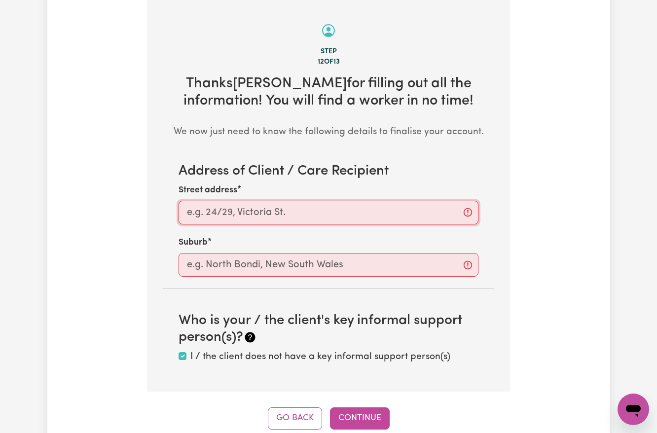
click at [224, 218] on input "Street address" at bounding box center [329, 213] width 300 height 24
paste input "Bexley NSW"
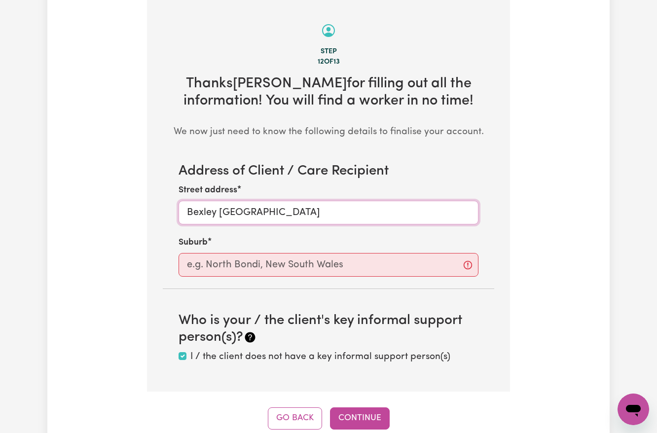
click at [200, 219] on input "Bexley NSW" at bounding box center [329, 213] width 300 height 24
drag, startPoint x: 200, startPoint y: 219, endPoint x: 195, endPoint y: 237, distance: 18.9
click at [200, 220] on input "Bexley NSW" at bounding box center [329, 213] width 300 height 24
type input "Bexley NSW"
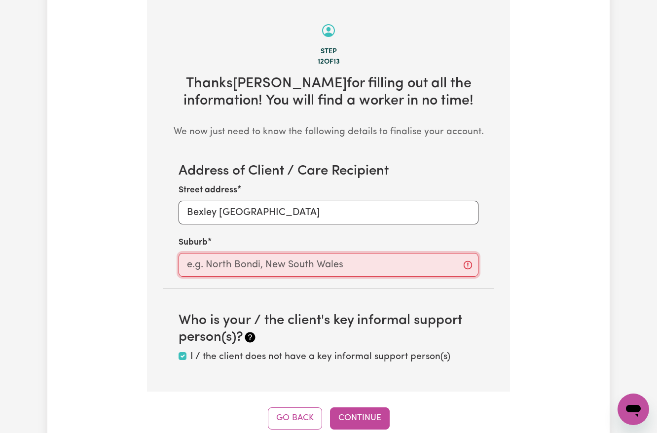
click at [200, 268] on input "text" at bounding box center [329, 265] width 300 height 24
paste input "Bexley"
type input "Bexley"
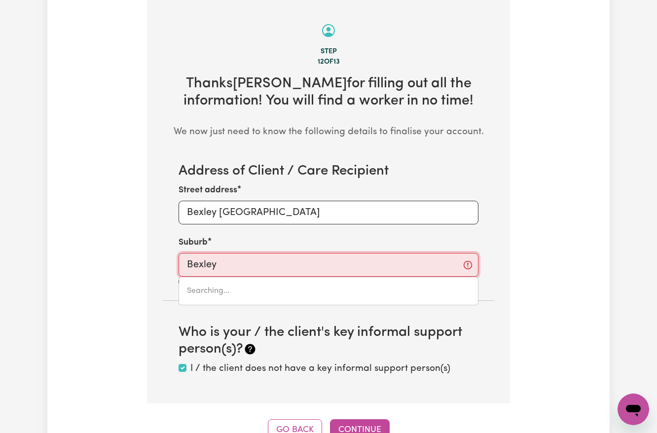
type input "Bexley, New South Wales, 2207"
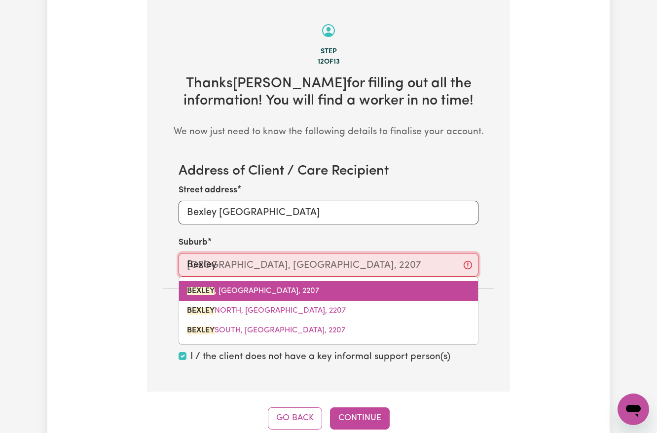
click at [205, 294] on mark "BEXLEY" at bounding box center [201, 291] width 28 height 8
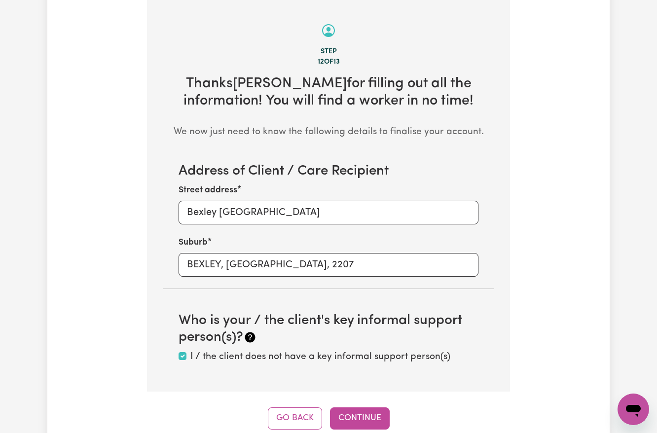
click at [129, 279] on div "Tell us your care and support requirements Welcome to Careseekers. We are excit…" at bounding box center [328, 70] width 563 height 720
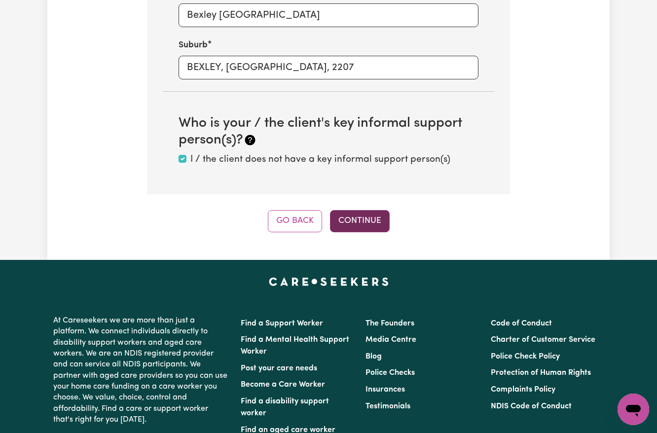
click at [352, 226] on button "Continue" at bounding box center [360, 221] width 60 height 22
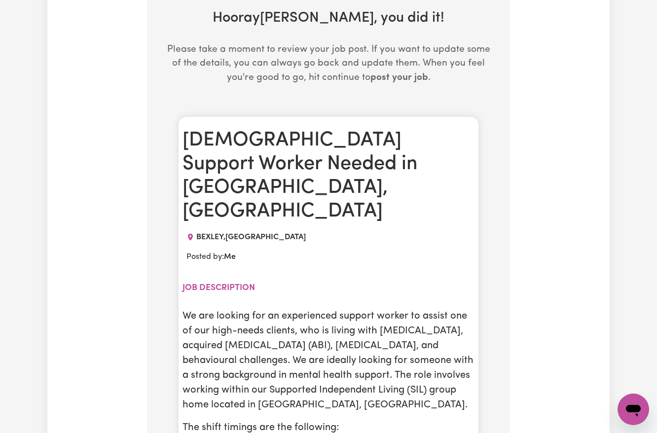
scroll to position [549, 0]
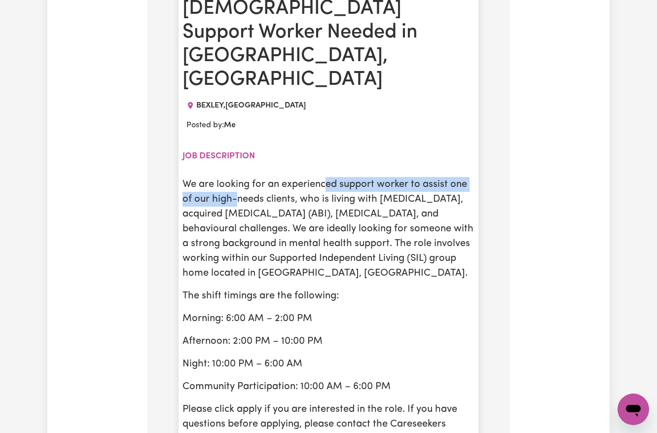
drag, startPoint x: 238, startPoint y: 149, endPoint x: 331, endPoint y: 183, distance: 98.8
click at [332, 177] on p "We are looking for an experienced support worker to assist one of our high-need…" at bounding box center [329, 229] width 292 height 104
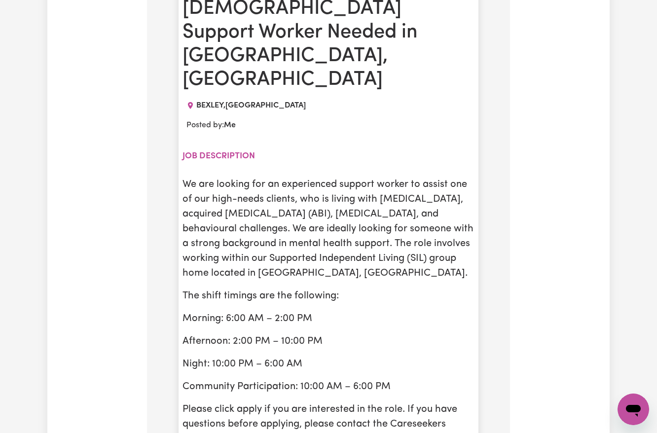
drag, startPoint x: 330, startPoint y: 184, endPoint x: 328, endPoint y: 226, distance: 41.5
click at [330, 186] on p "We are looking for an experienced support worker to assist one of our high-need…" at bounding box center [329, 229] width 292 height 104
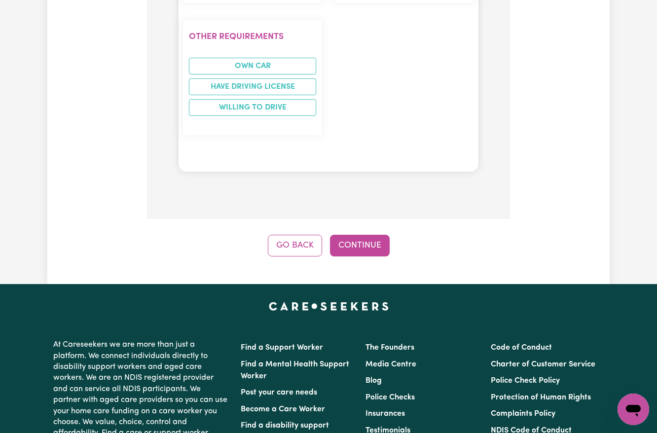
scroll to position [1536, 0]
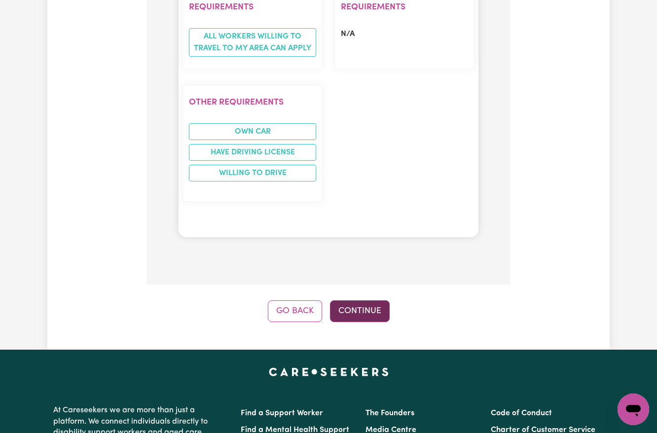
click at [372, 301] on button "Continue" at bounding box center [360, 312] width 60 height 22
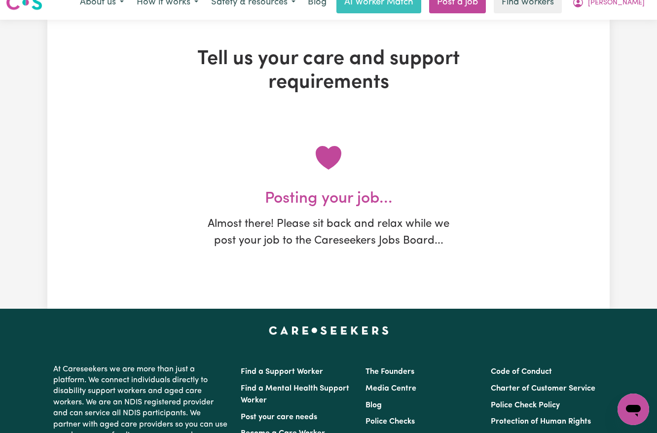
scroll to position [0, 0]
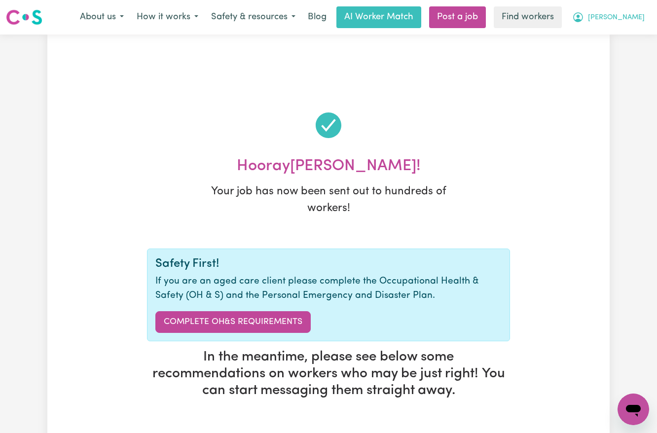
click at [603, 26] on button "[PERSON_NAME]" at bounding box center [608, 17] width 85 height 21
click at [603, 40] on link "My Dashboard" at bounding box center [612, 38] width 78 height 19
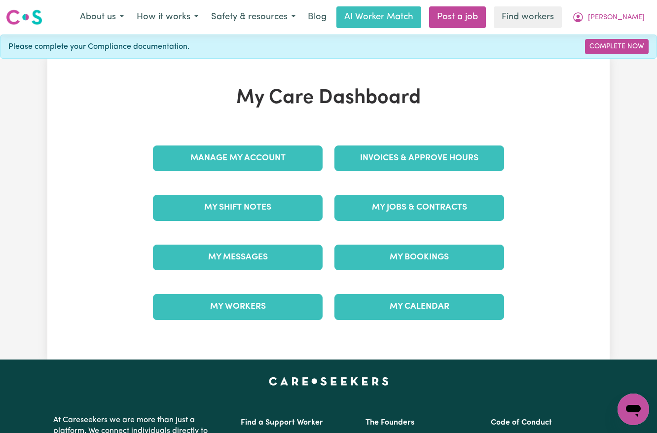
click at [267, 137] on div "Manage My Account" at bounding box center [238, 158] width 182 height 49
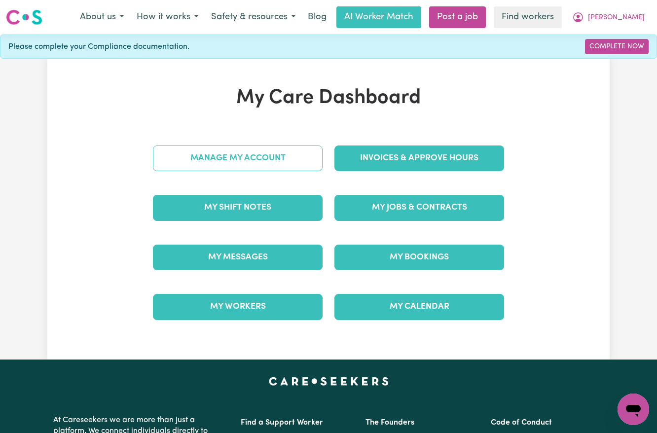
click at [257, 155] on link "Manage My Account" at bounding box center [238, 159] width 170 height 26
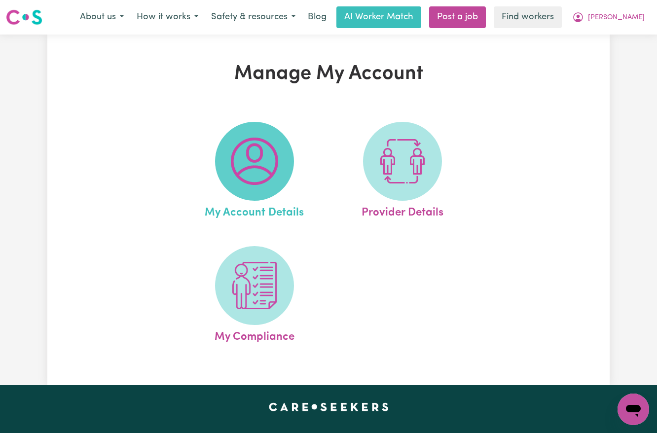
click at [251, 162] on img at bounding box center [254, 161] width 47 height 47
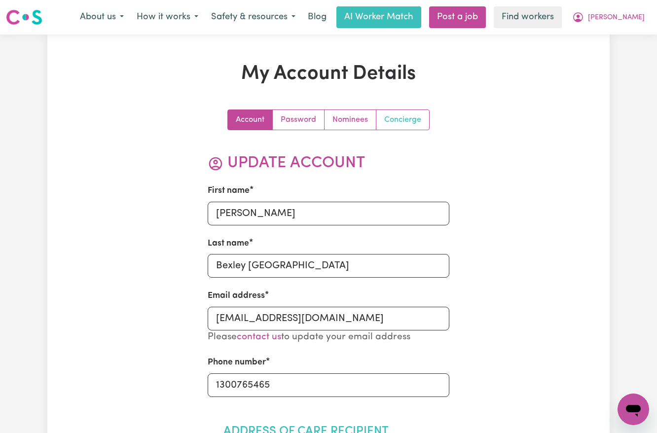
click at [409, 112] on link "Concierge" at bounding box center [403, 120] width 53 height 20
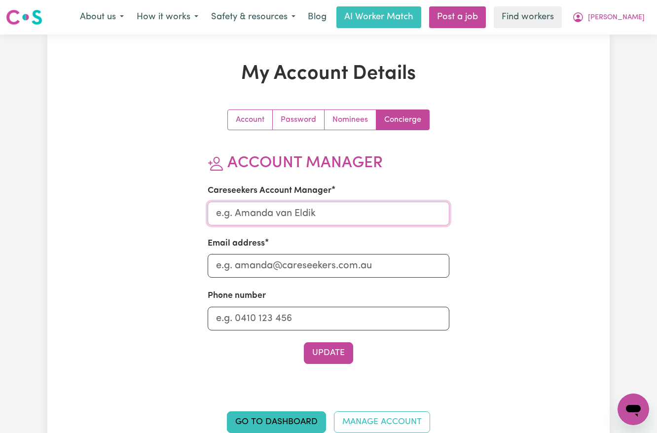
click at [326, 217] on input "Careseekers Account Manager" at bounding box center [329, 214] width 242 height 24
type input "Annie"
click at [287, 271] on input "Email address" at bounding box center [329, 266] width 242 height 24
type input "Annie@careseekers.com.au"
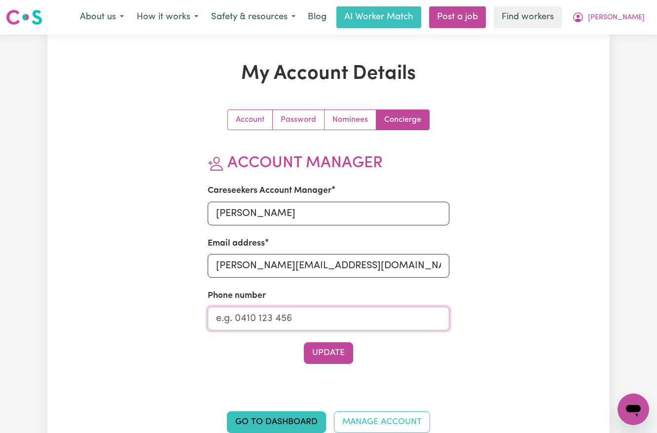
drag, startPoint x: 283, startPoint y: 317, endPoint x: 281, endPoint y: 323, distance: 6.1
click at [283, 317] on input "Phone number" at bounding box center [329, 319] width 242 height 24
type input "1300765465"
click at [316, 344] on button "Update" at bounding box center [328, 354] width 49 height 22
drag, startPoint x: 616, startPoint y: 21, endPoint x: 606, endPoint y: 26, distance: 11.5
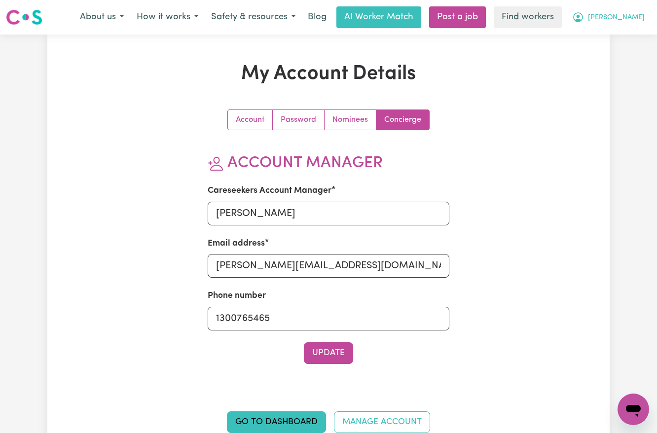
click at [616, 20] on span "[PERSON_NAME]" at bounding box center [616, 17] width 57 height 11
click at [603, 40] on link "My Dashboard" at bounding box center [612, 38] width 78 height 19
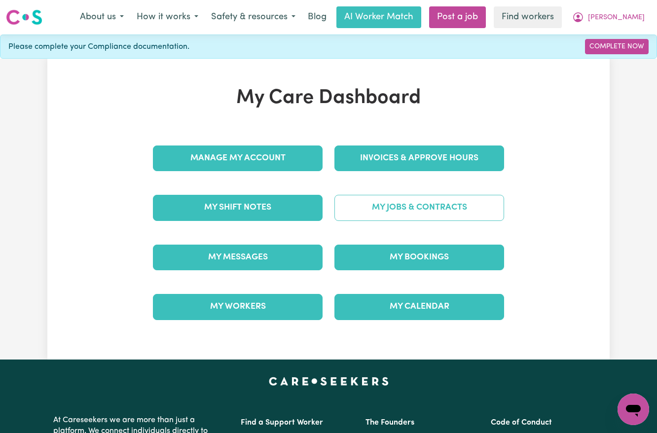
click at [389, 204] on link "My Jobs & Contracts" at bounding box center [420, 208] width 170 height 26
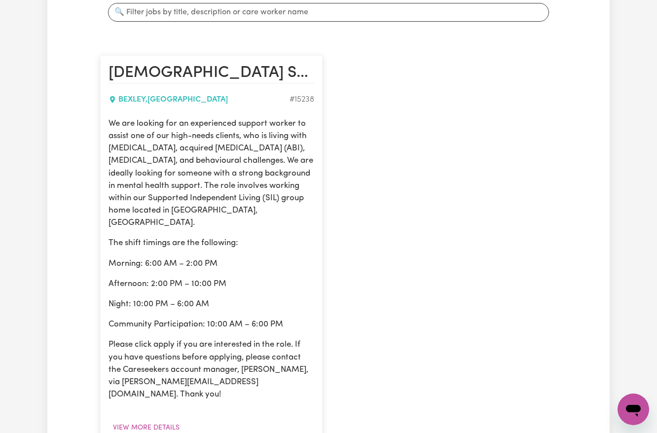
scroll to position [329, 0]
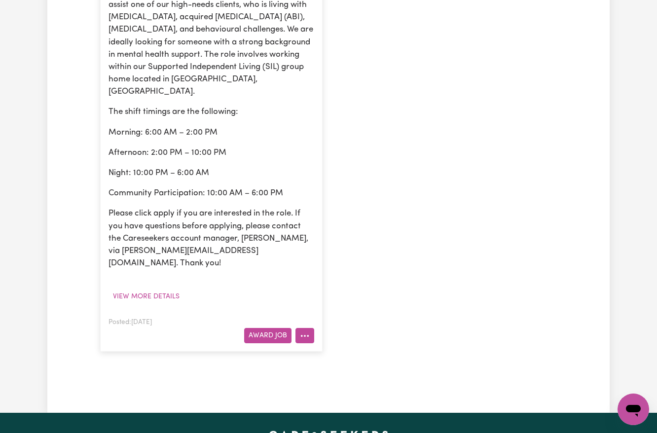
click at [305, 331] on icon "More options" at bounding box center [305, 336] width 10 height 10
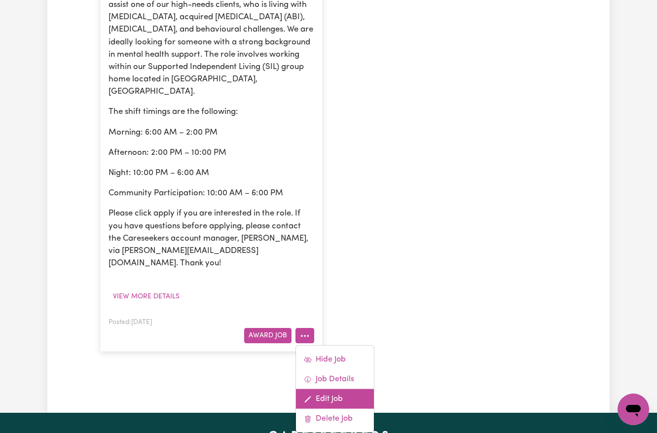
click at [350, 389] on link "Edit Job" at bounding box center [335, 399] width 78 height 20
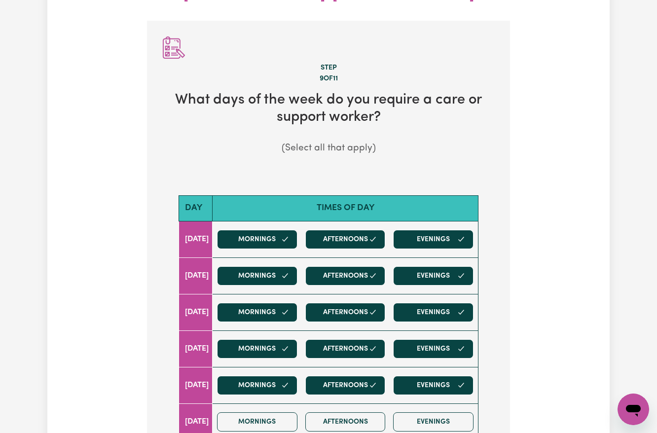
scroll to position [343, 0]
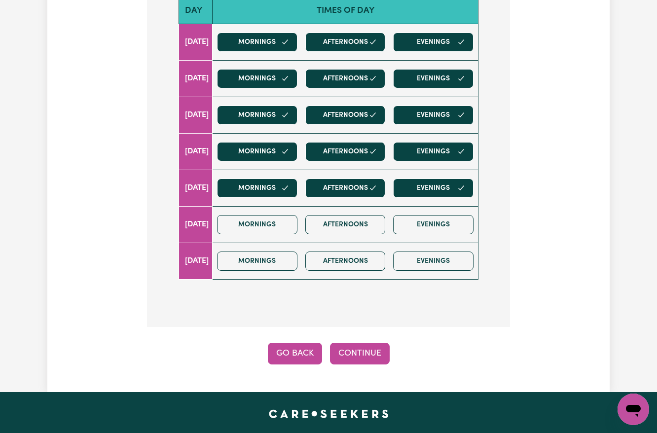
click at [280, 343] on button "Go Back" at bounding box center [295, 354] width 54 height 22
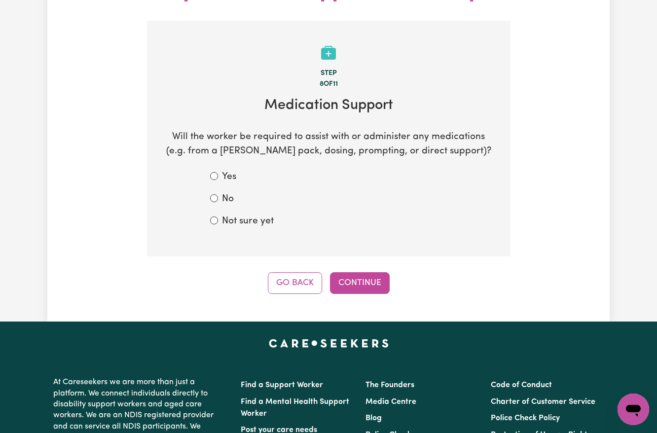
click at [266, 247] on div "Step 8 of 11 Medication Support Will the worker be required to assist with or a…" at bounding box center [328, 157] width 363 height 273
click at [279, 272] on button "Go Back" at bounding box center [295, 283] width 54 height 22
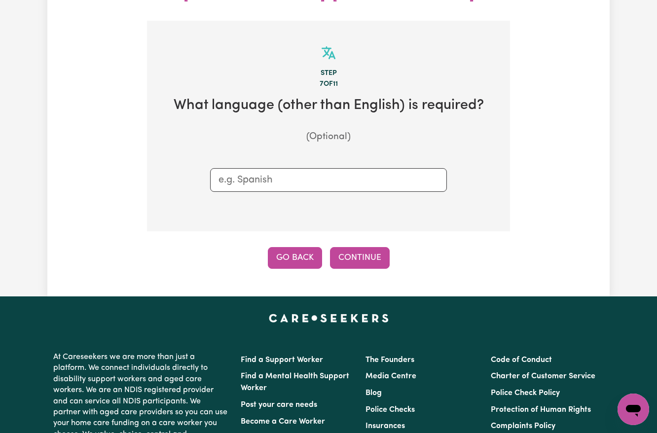
click at [292, 249] on button "Go Back" at bounding box center [295, 258] width 54 height 22
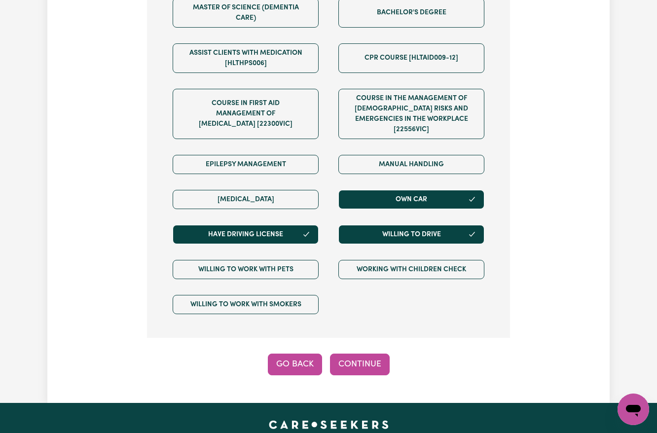
click at [296, 354] on button "Go Back" at bounding box center [295, 365] width 54 height 22
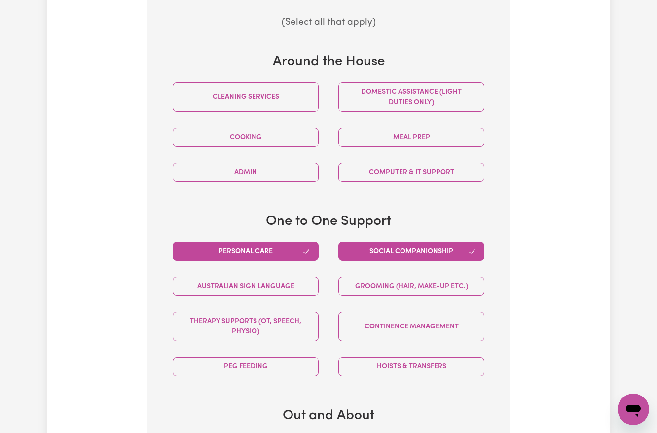
scroll to position [475, 0]
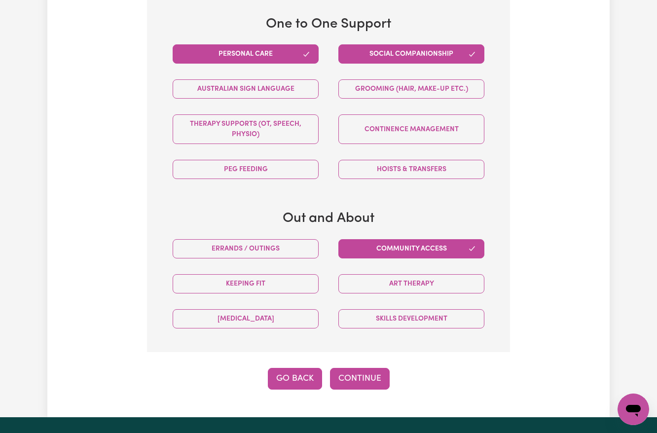
click at [294, 368] on button "Go Back" at bounding box center [295, 379] width 54 height 22
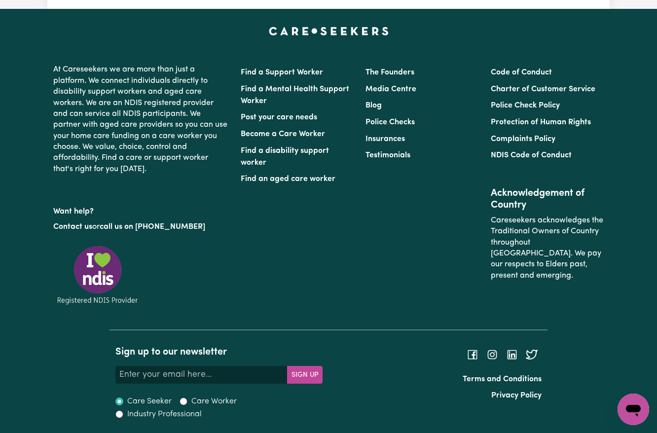
scroll to position [146, 0]
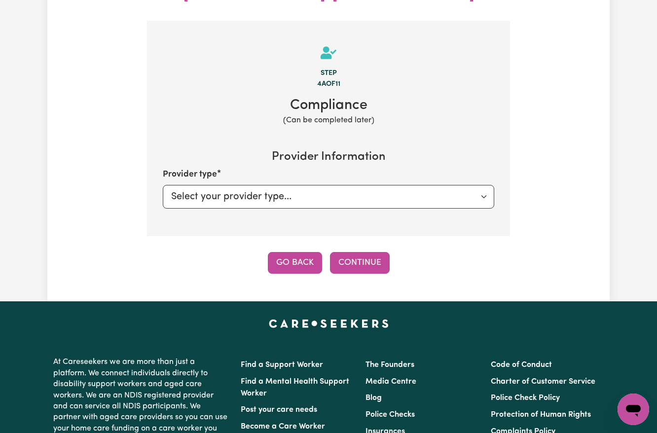
click at [287, 252] on button "Go Back" at bounding box center [295, 263] width 54 height 22
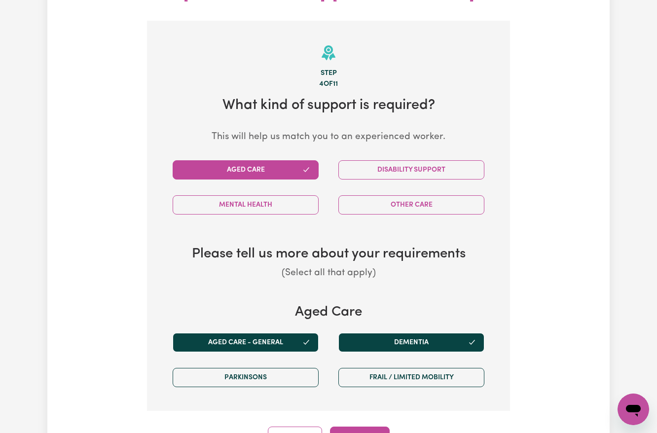
scroll to position [343, 0]
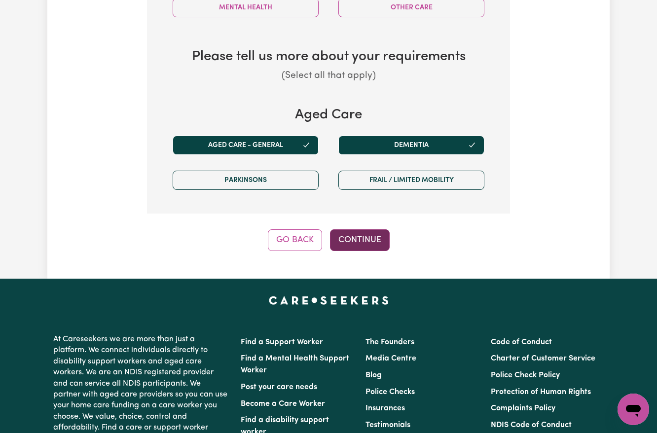
click at [373, 229] on button "Continue" at bounding box center [360, 240] width 60 height 22
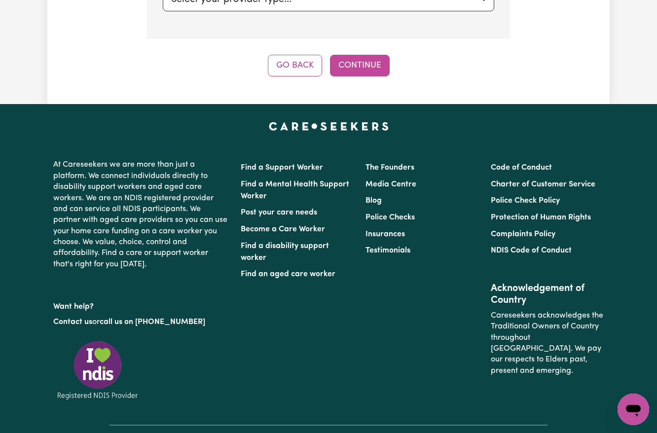
scroll to position [146, 0]
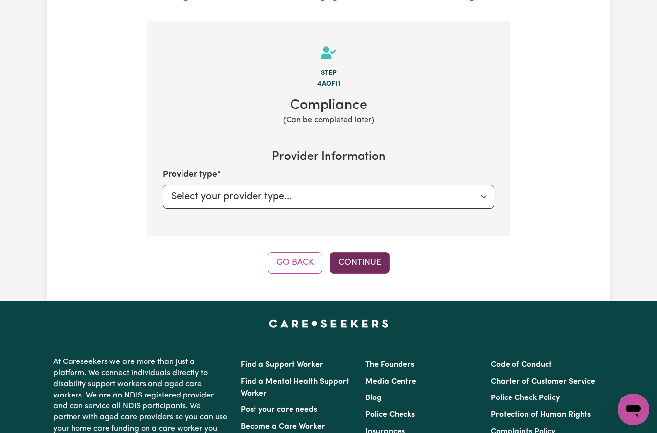
click at [375, 252] on button "Continue" at bounding box center [360, 263] width 60 height 22
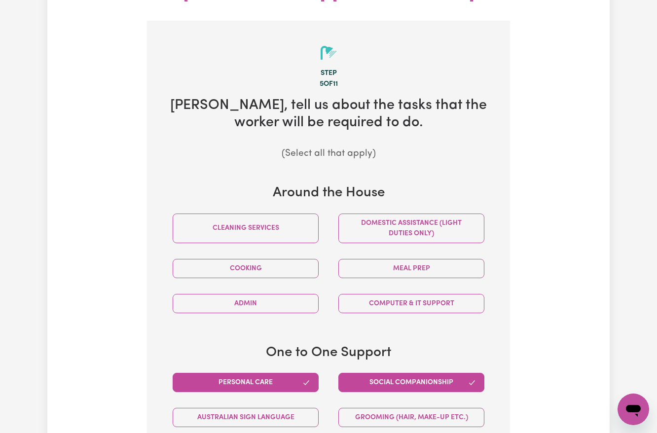
scroll to position [277, 0]
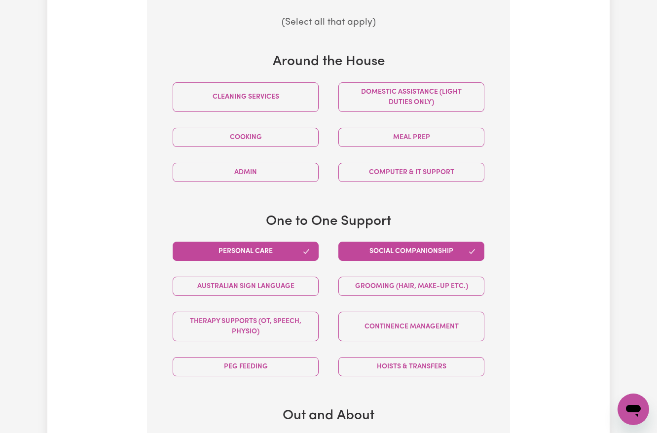
click at [277, 242] on button "Personal care" at bounding box center [246, 251] width 146 height 19
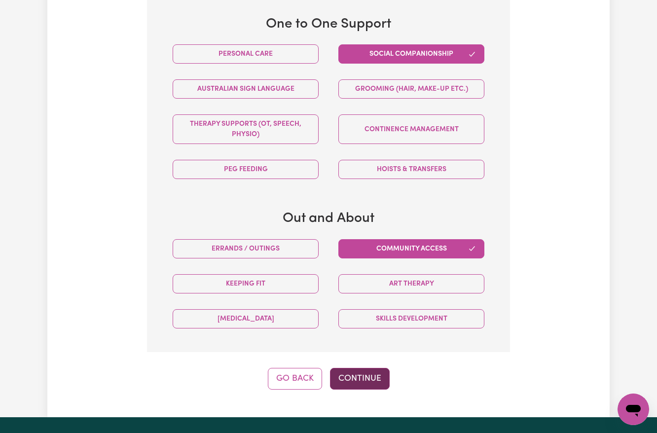
click at [355, 368] on button "Continue" at bounding box center [360, 379] width 60 height 22
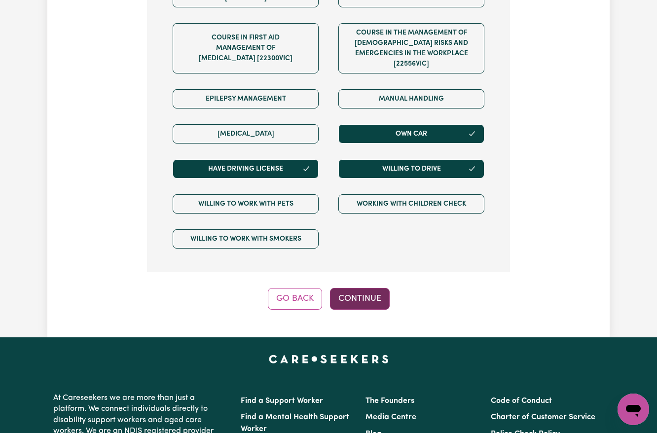
click at [351, 288] on button "Continue" at bounding box center [360, 299] width 60 height 22
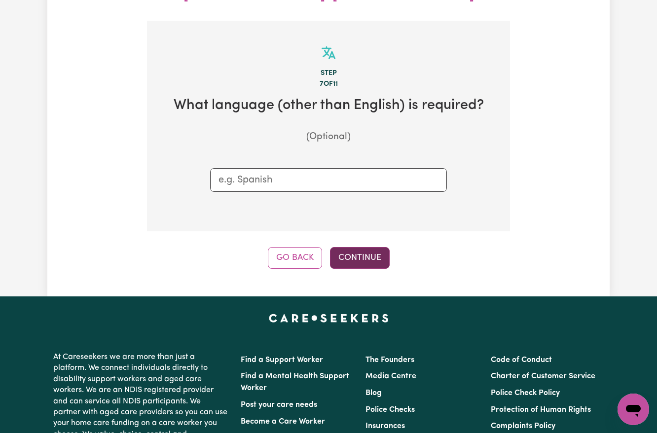
click at [361, 247] on button "Continue" at bounding box center [360, 258] width 60 height 22
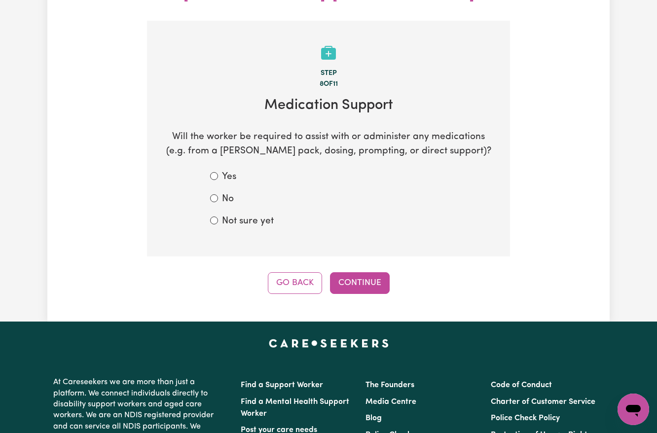
click at [246, 215] on label "Not sure yet" at bounding box center [248, 222] width 52 height 14
click at [218, 217] on input "Not sure yet" at bounding box center [214, 221] width 8 height 8
radio input "true"
click at [371, 272] on button "Continue" at bounding box center [360, 283] width 60 height 22
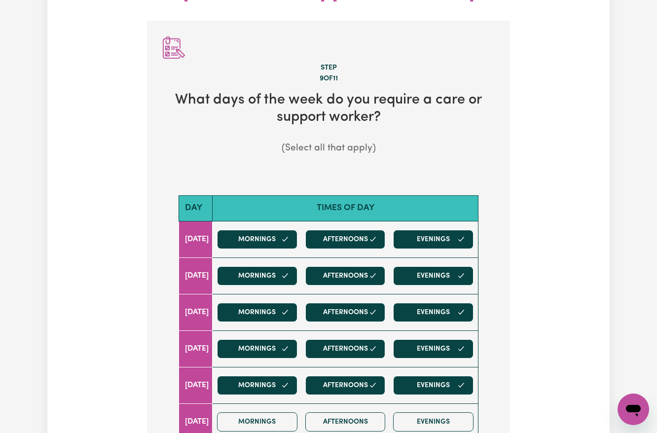
scroll to position [475, 0]
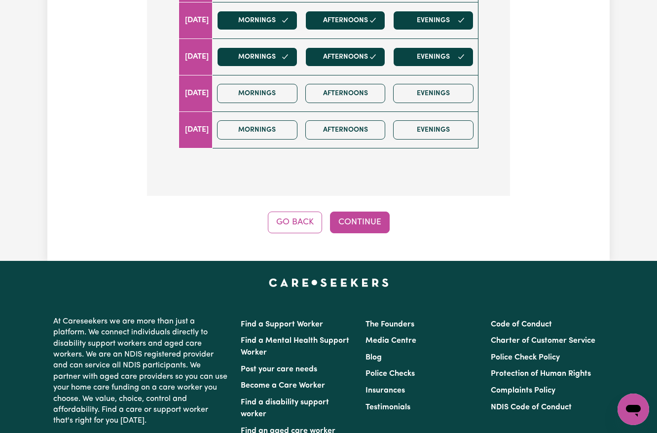
click at [370, 212] on button "Continue" at bounding box center [360, 223] width 60 height 22
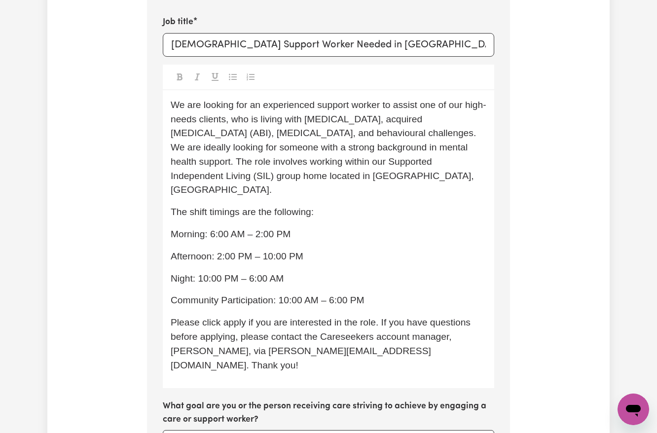
scroll to position [409, 0]
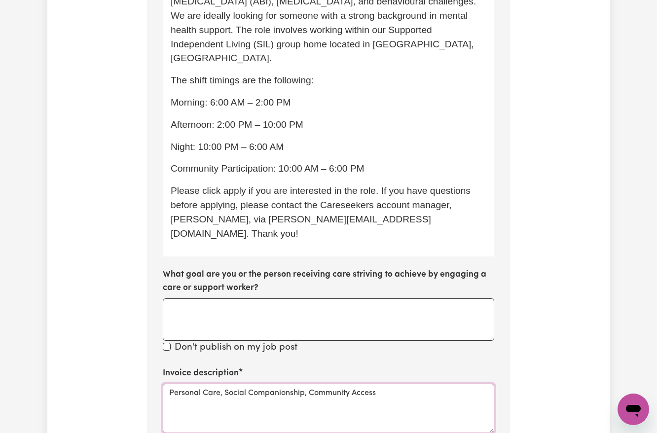
drag, startPoint x: 226, startPoint y: 344, endPoint x: 124, endPoint y: 344, distance: 101.7
click at [124, 344] on div "Update Job Post Male Support Worker Needed in Bexley, NSW Step 10 of 11 Please …" at bounding box center [328, 177] width 563 height 1049
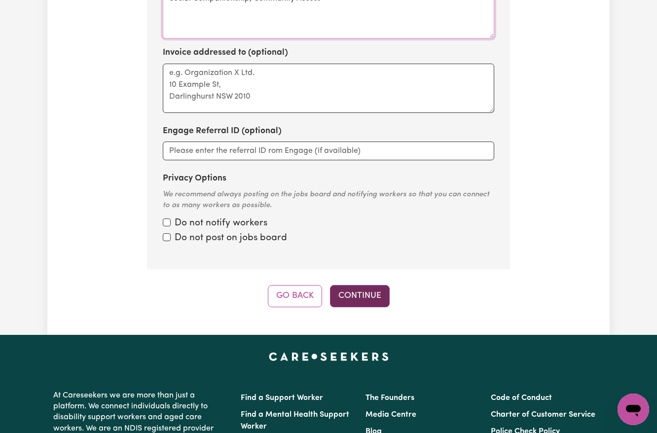
type textarea "Social Companionship, Community Access"
click at [367, 285] on button "Continue" at bounding box center [360, 296] width 60 height 22
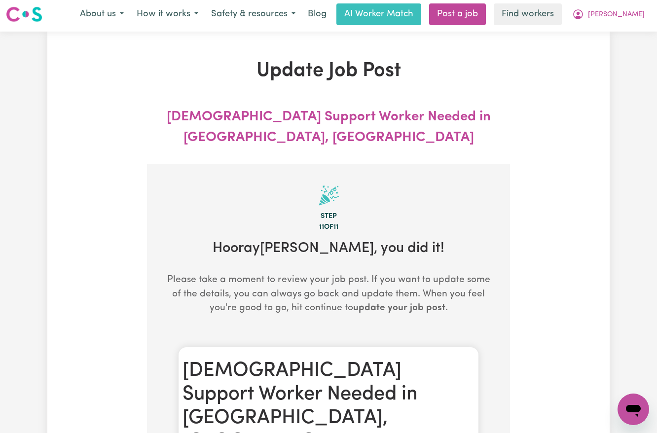
scroll to position [0, 0]
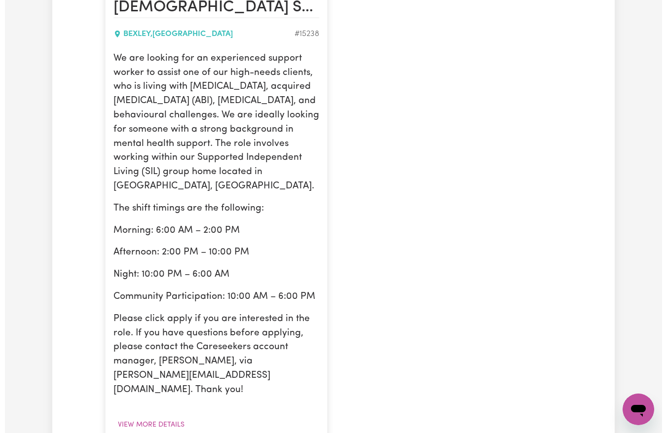
scroll to position [329, 0]
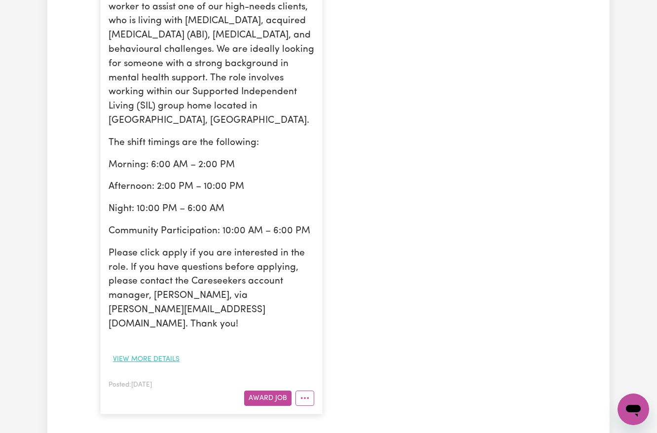
click at [158, 352] on button "View more details" at bounding box center [147, 359] width 76 height 15
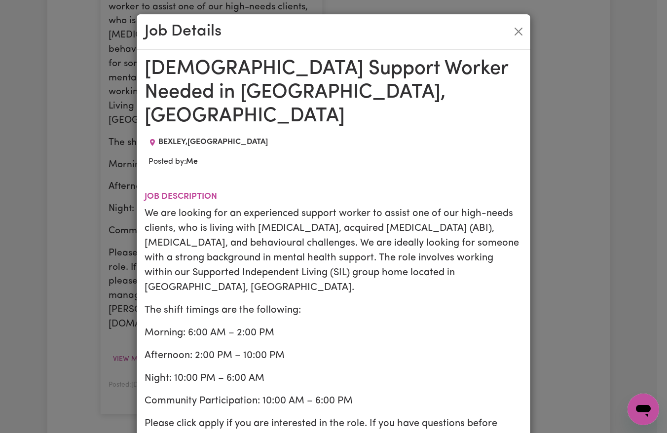
scroll to position [66, 0]
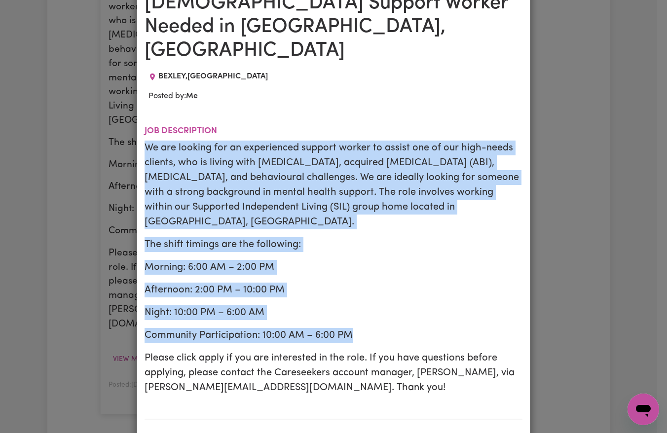
drag, startPoint x: 140, startPoint y: 123, endPoint x: 364, endPoint y: 296, distance: 282.5
click at [364, 296] on div "We are looking for an experienced support worker to assist one of our high-need…" at bounding box center [334, 268] width 378 height 255
copy div "We are looking for an experienced support worker to assist one of our high-need…"
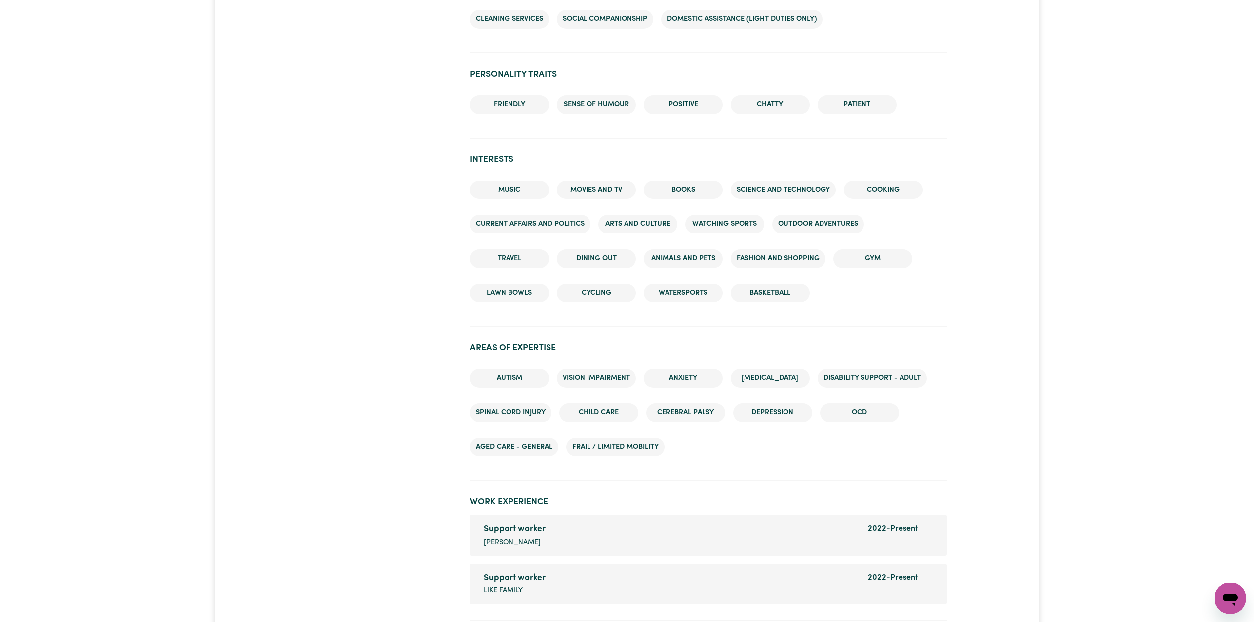
scroll to position [1513, 0]
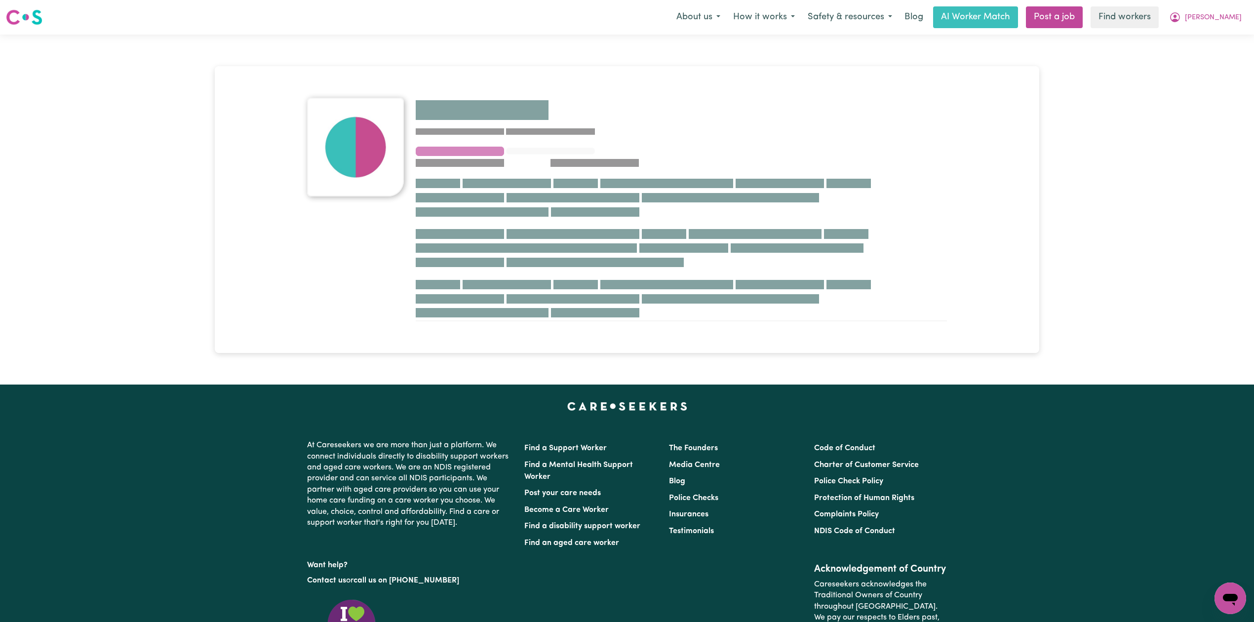
click at [188, 209] on div at bounding box center [627, 210] width 1254 height 350
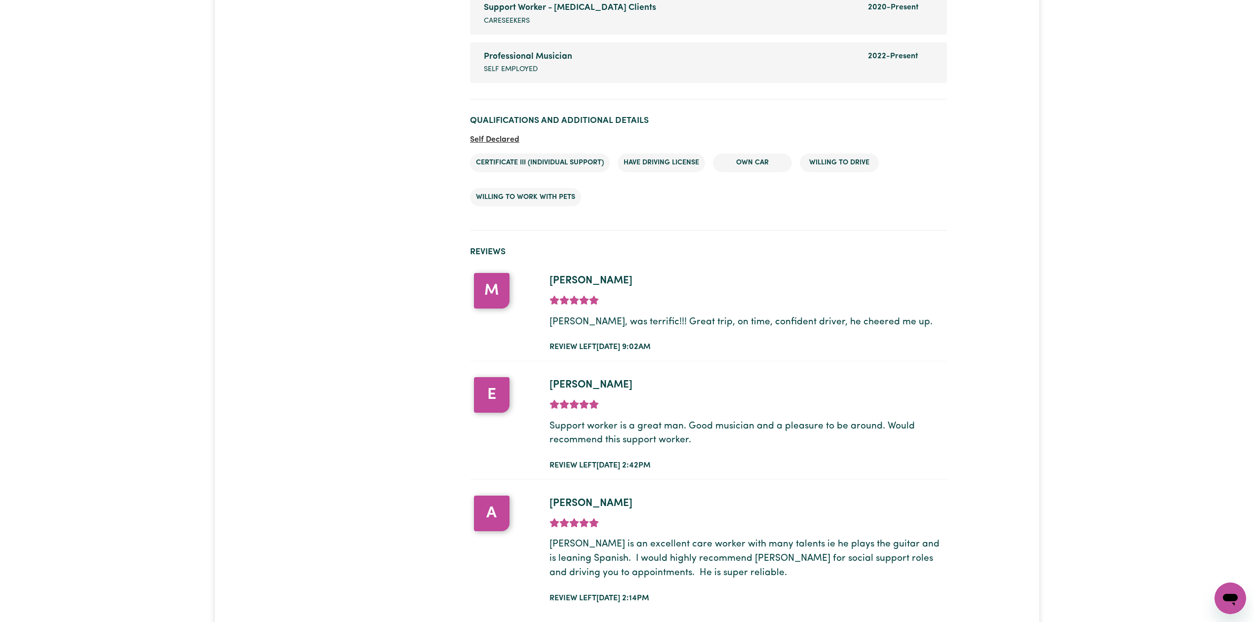
scroll to position [1600, 0]
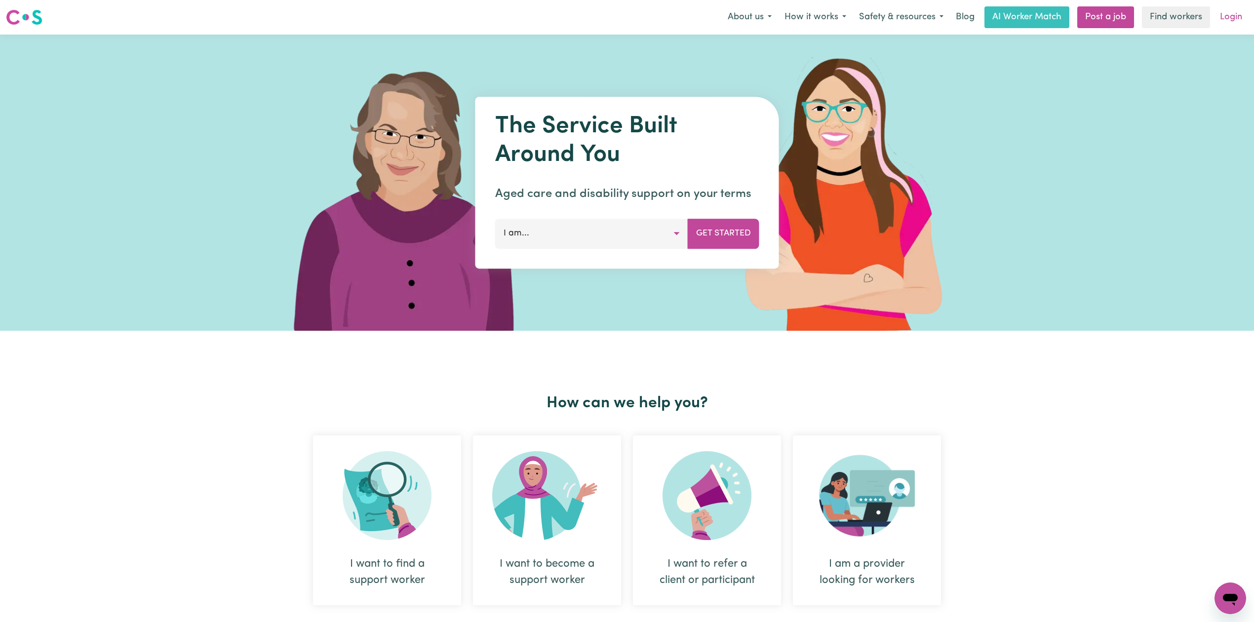
click at [1233, 20] on link "Login" at bounding box center [1231, 17] width 34 height 22
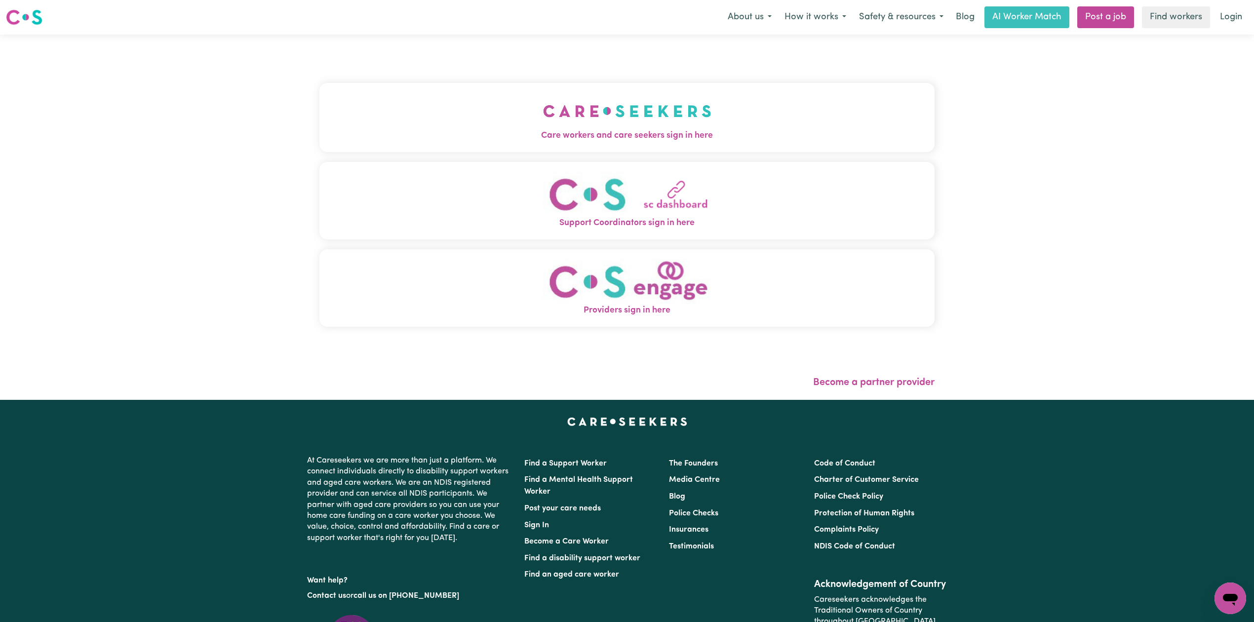
click at [435, 125] on button "Care workers and care seekers sign in here" at bounding box center [626, 117] width 615 height 69
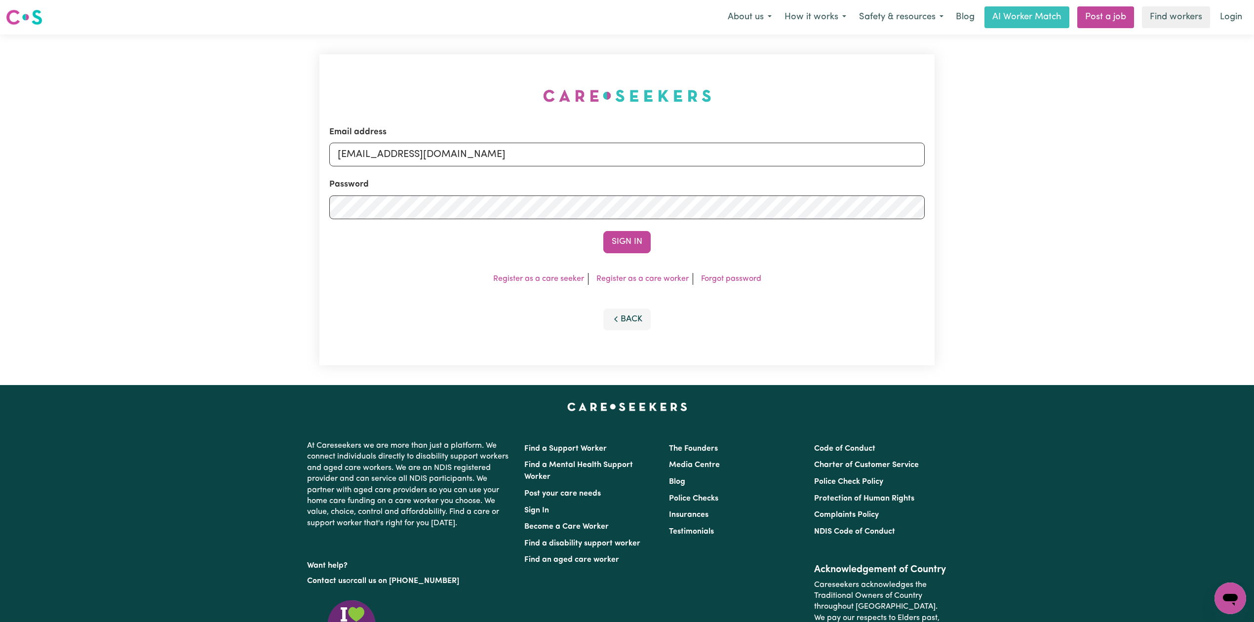
click at [492, 167] on form "Email address onboardingcs@careseekers.com.au Password Sign In" at bounding box center [626, 189] width 595 height 127
drag, startPoint x: 459, startPoint y: 153, endPoint x: 439, endPoint y: 166, distance: 24.2
click at [457, 153] on input "onboardingcs@careseekers.com.au" at bounding box center [626, 155] width 595 height 24
drag, startPoint x: 387, startPoint y: 151, endPoint x: 668, endPoint y: 176, distance: 281.4
click at [670, 175] on form "Email address Superuser~jakedworkin@hotmail.com Password Sign In" at bounding box center [626, 189] width 595 height 127
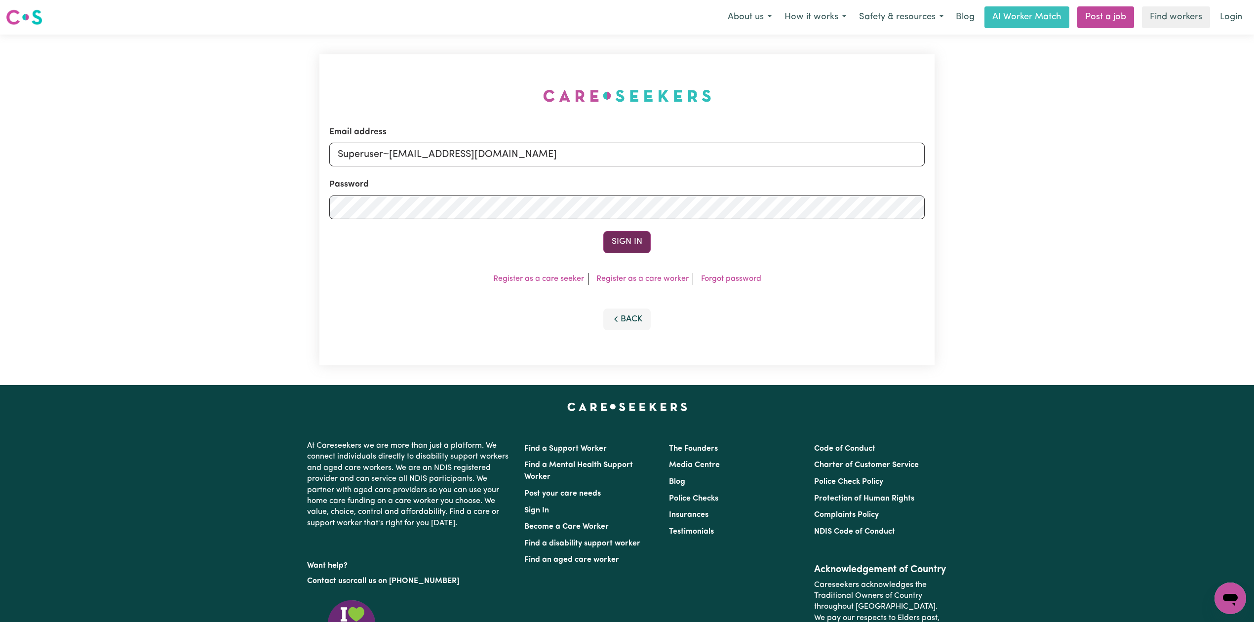
type input "Superuser~charles310@gmail.com"
click at [644, 239] on button "Sign In" at bounding box center [626, 242] width 47 height 22
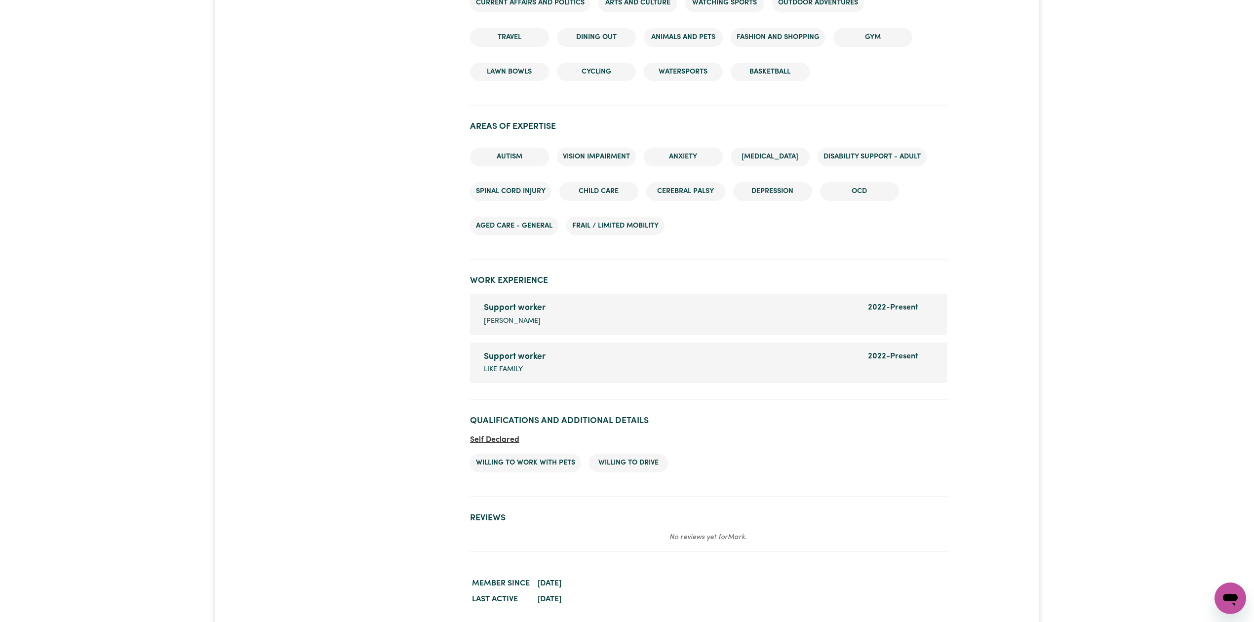
scroll to position [1428, 0]
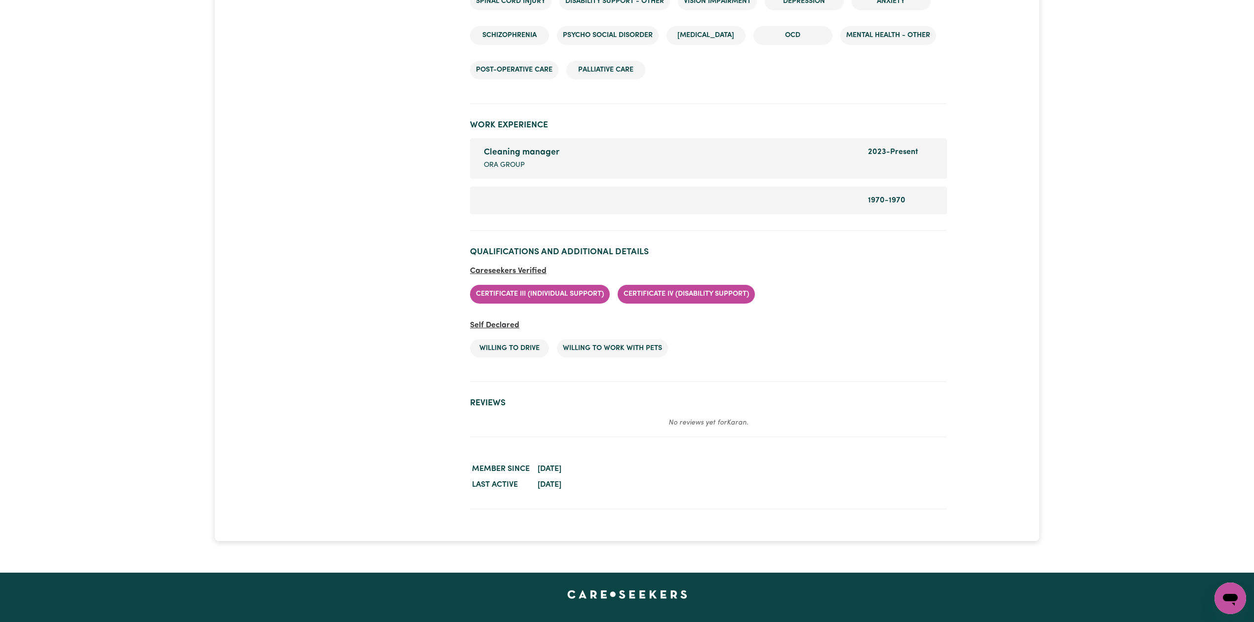
scroll to position [1720, 0]
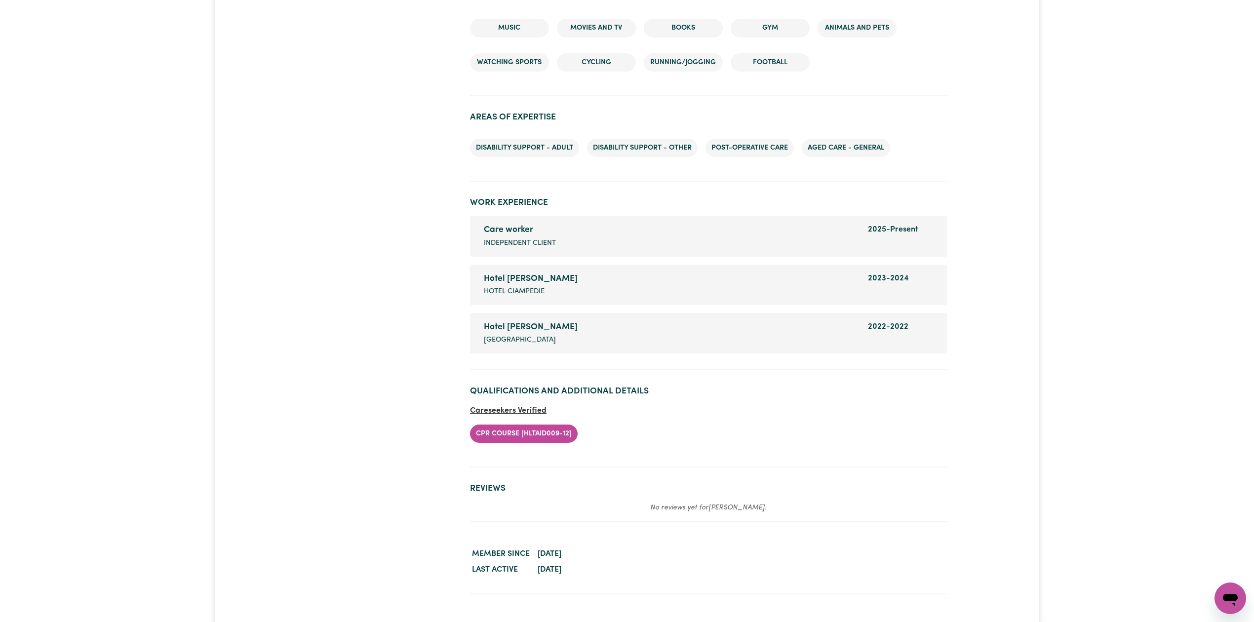
scroll to position [1365, 0]
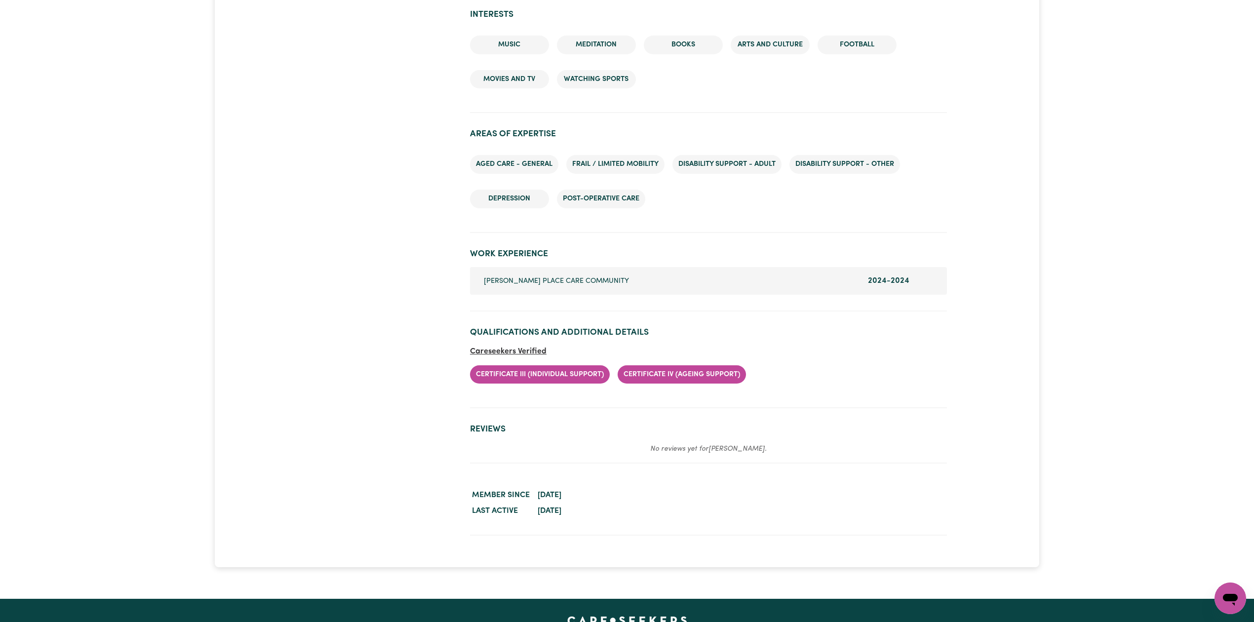
scroll to position [1258, 0]
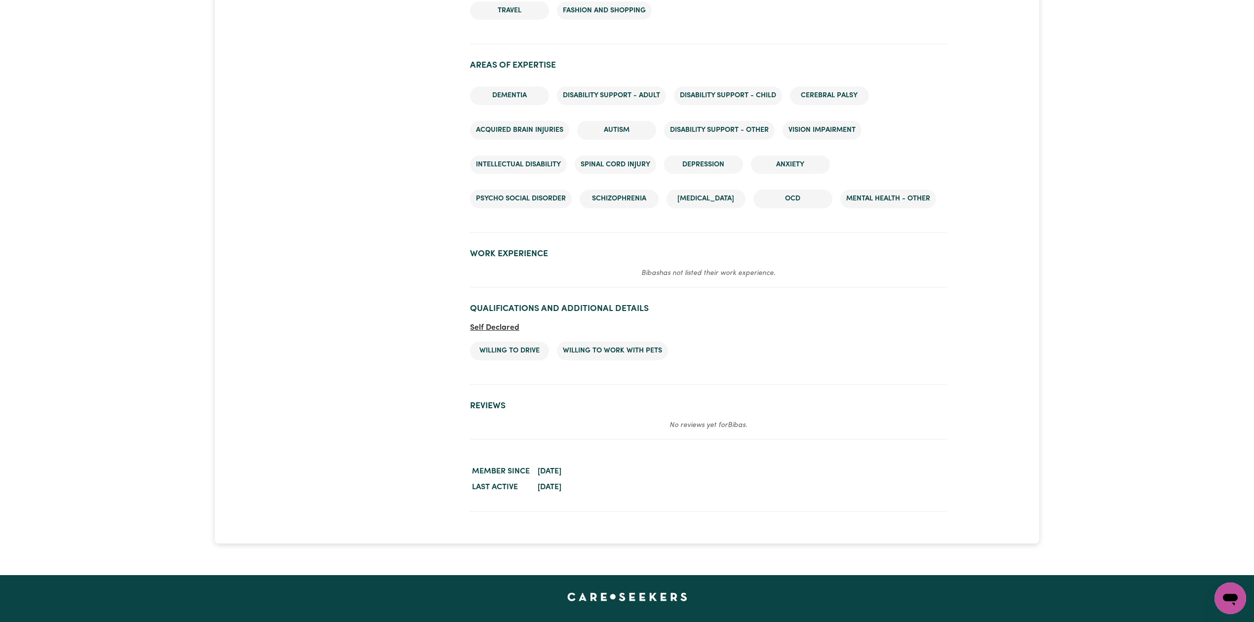
scroll to position [1241, 0]
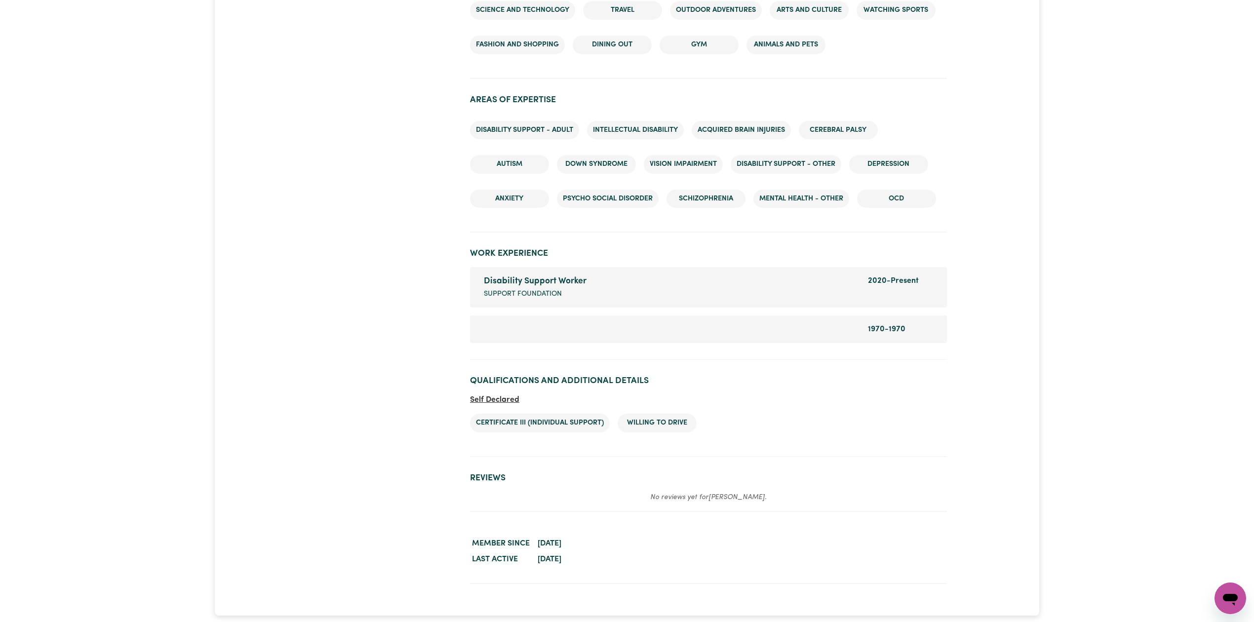
scroll to position [1190, 0]
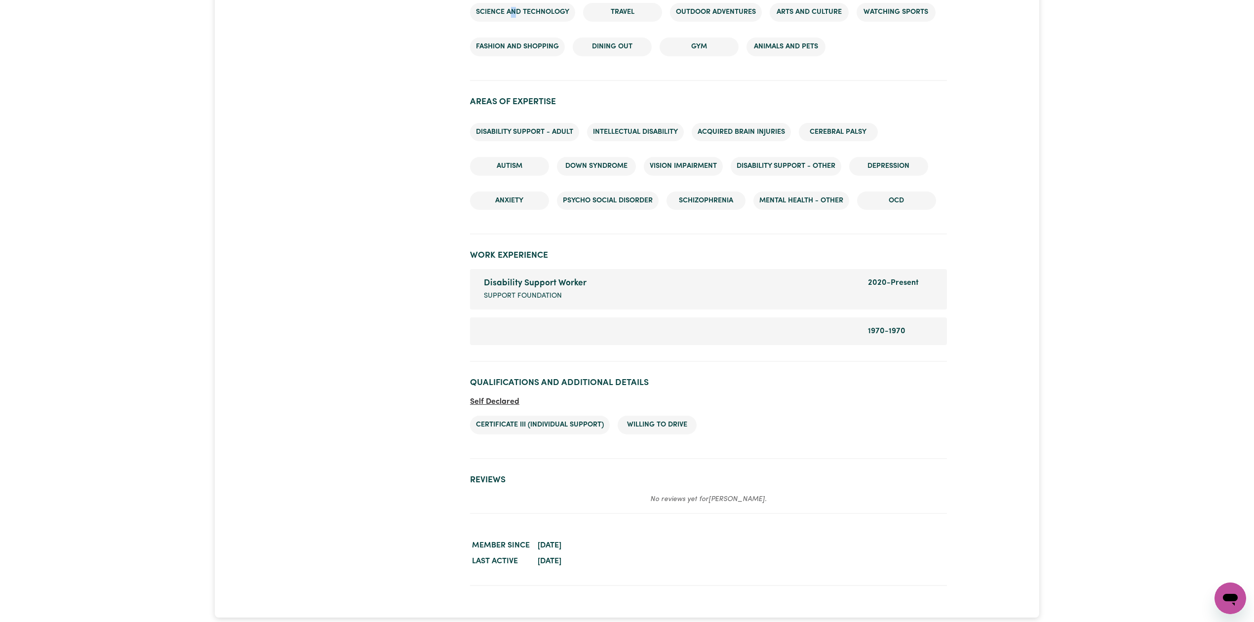
drag, startPoint x: 512, startPoint y: 12, endPoint x: 508, endPoint y: 0, distance: 12.0
click at [512, 9] on li "Science and Technology" at bounding box center [522, 12] width 105 height 19
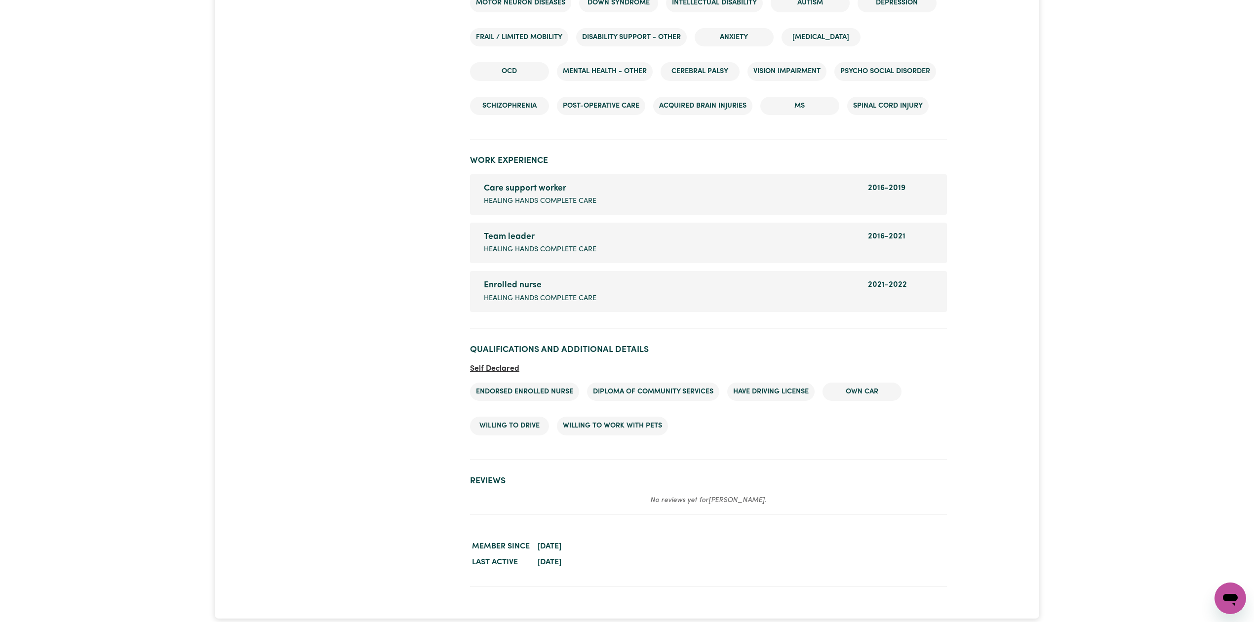
scroll to position [1608, 0]
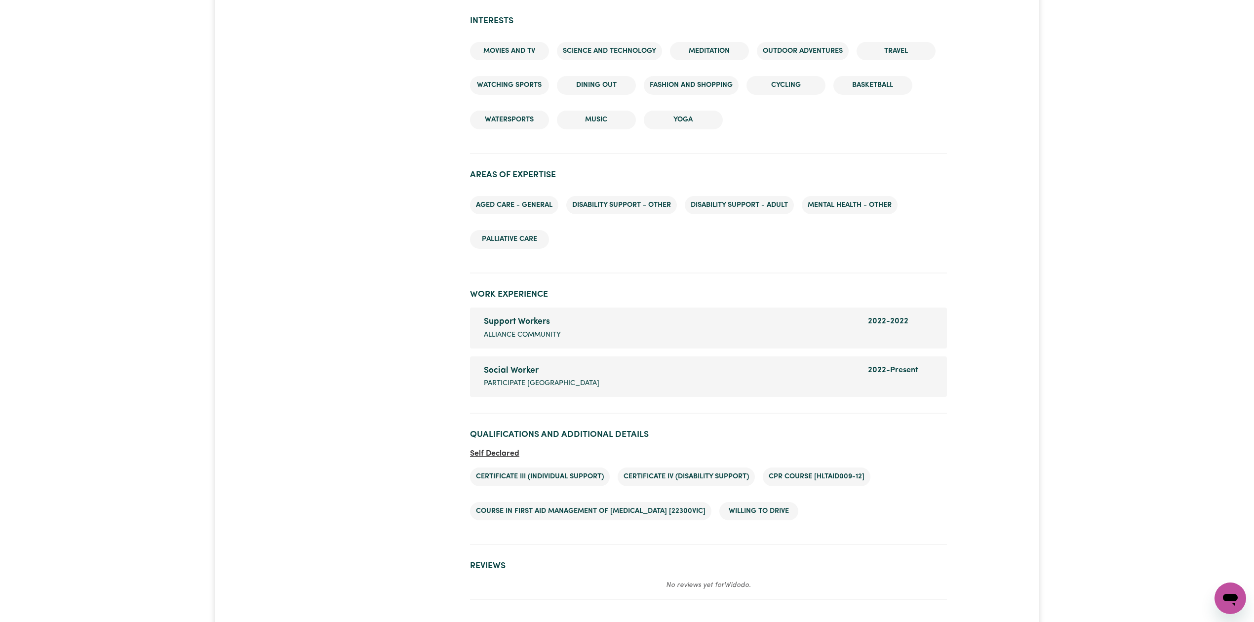
scroll to position [1258, 0]
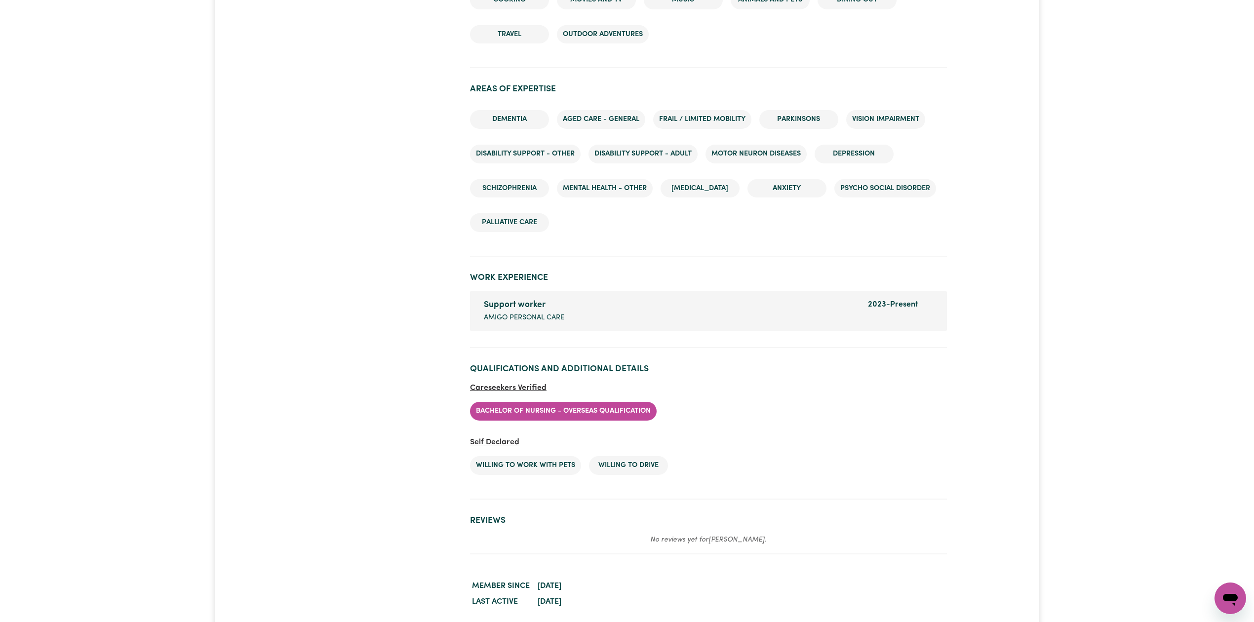
scroll to position [1305, 0]
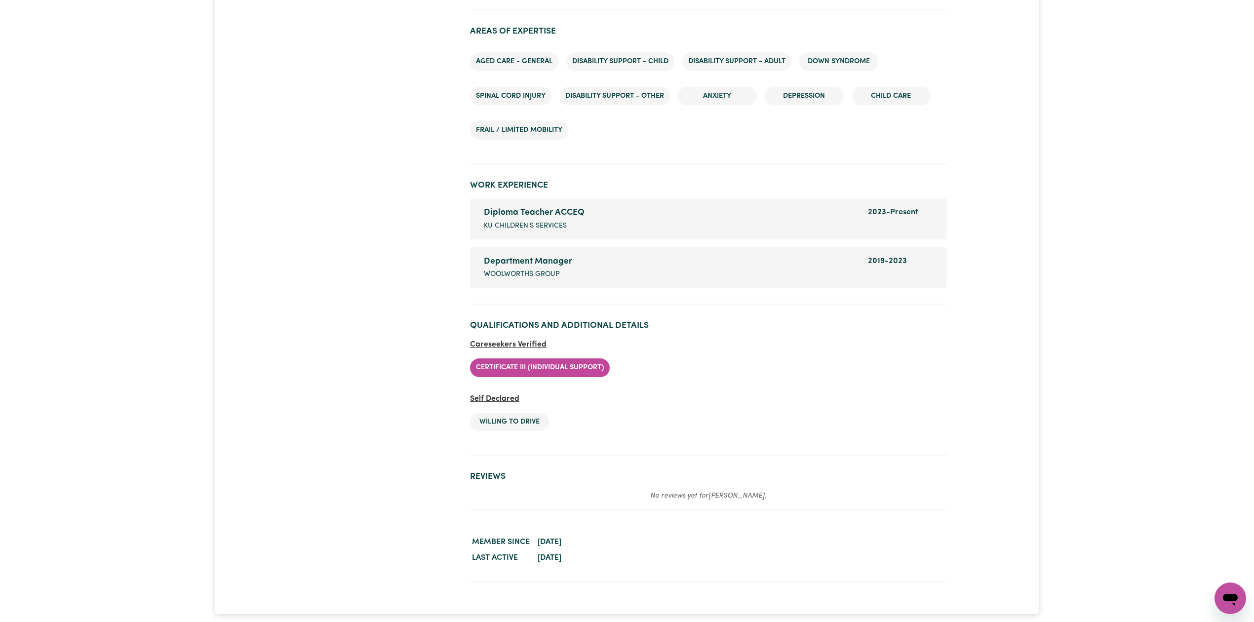
scroll to position [1373, 0]
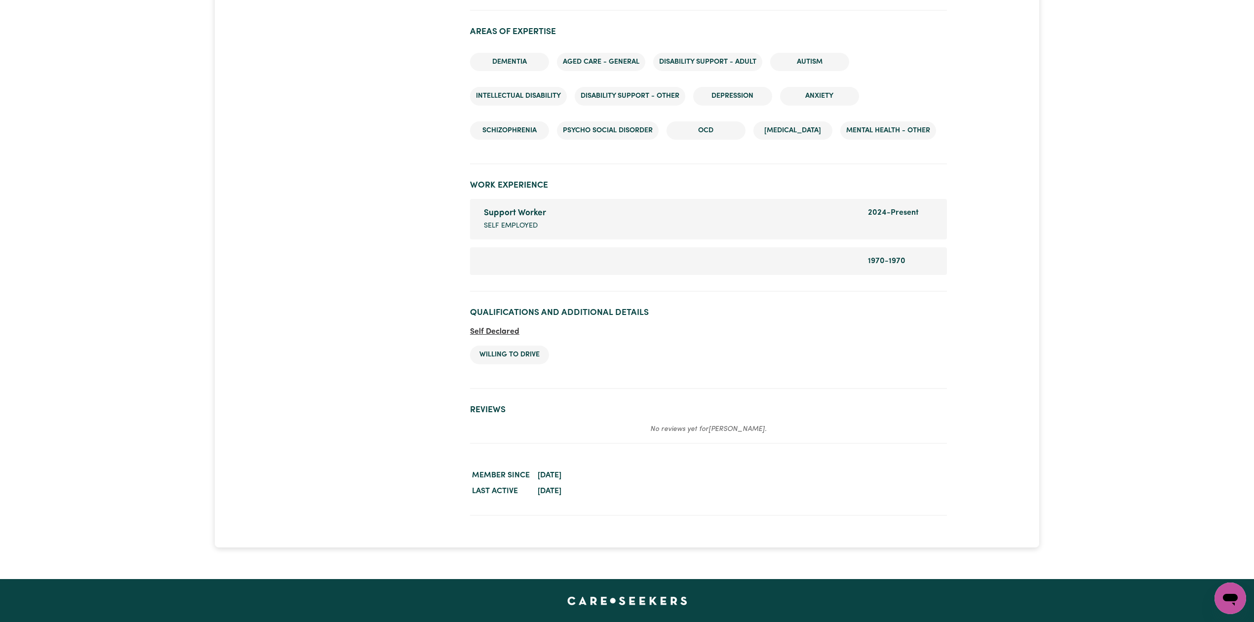
scroll to position [1382, 0]
